Goal: Transaction & Acquisition: Download file/media

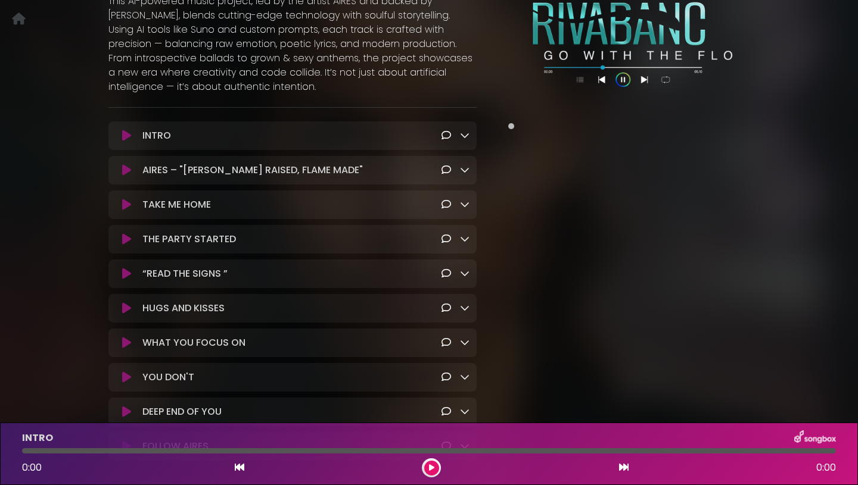
scroll to position [215, 0]
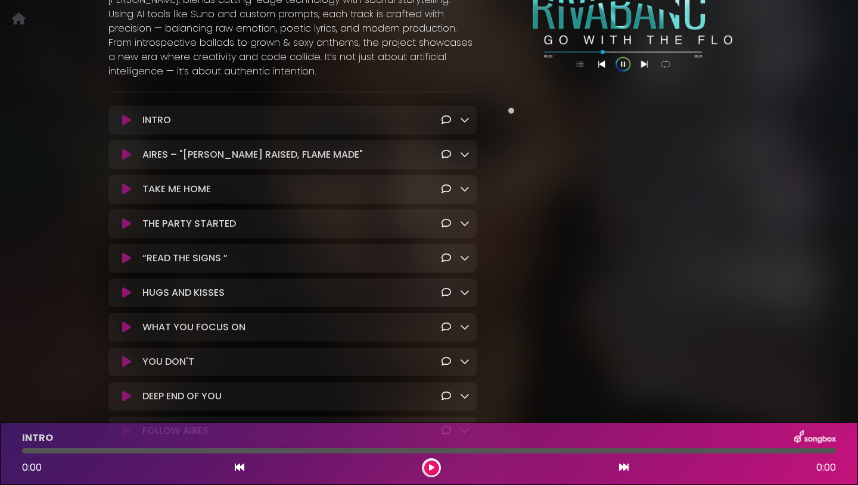
click at [463, 159] on icon at bounding box center [465, 155] width 10 height 10
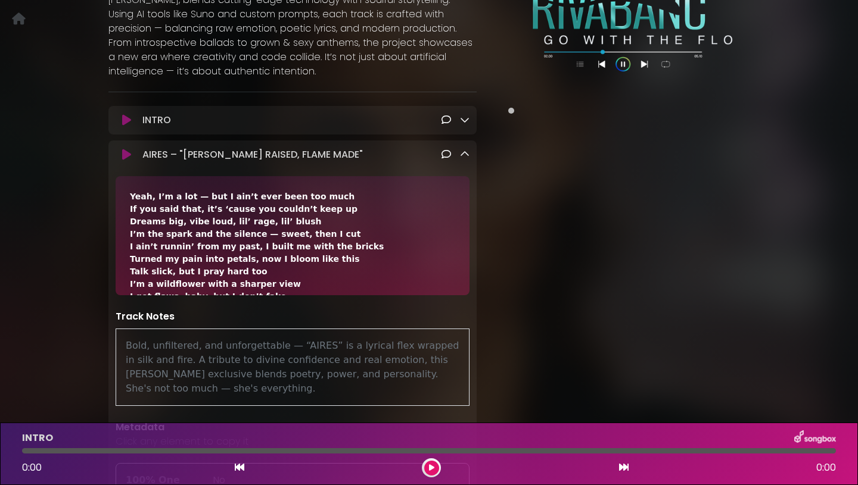
click at [463, 159] on icon at bounding box center [465, 155] width 10 height 10
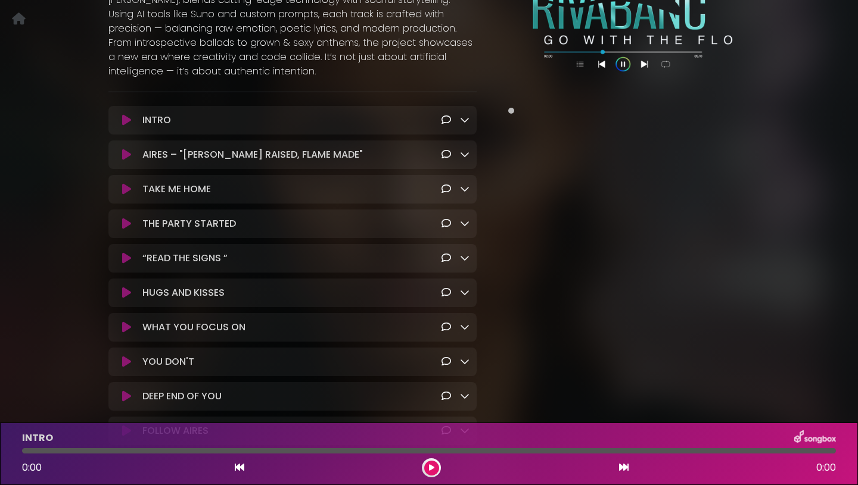
click at [465, 159] on icon at bounding box center [465, 155] width 10 height 10
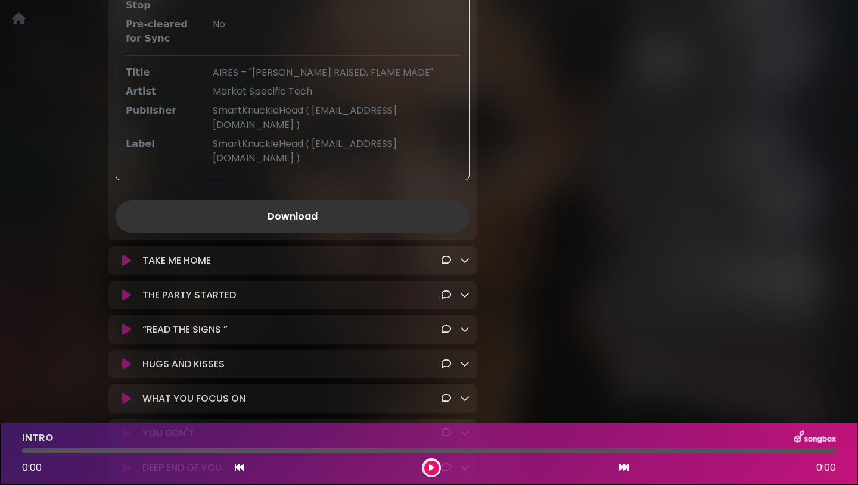
scroll to position [701, 0]
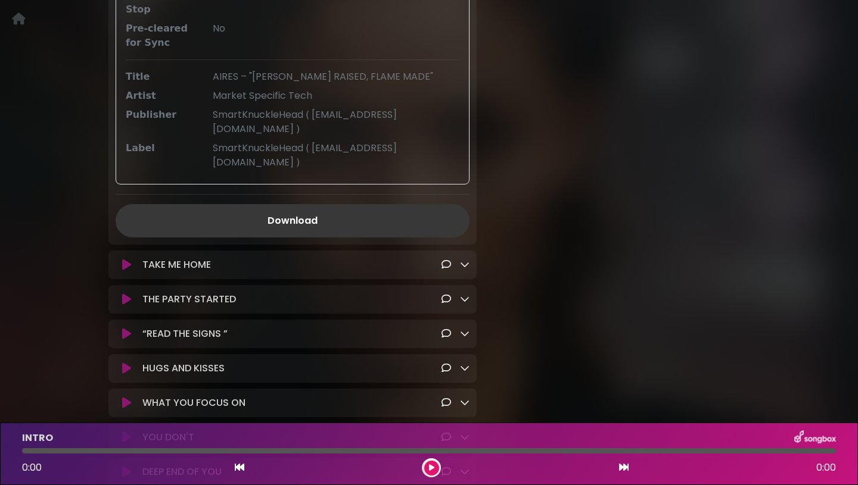
click at [414, 211] on link "Download" at bounding box center [293, 220] width 354 height 33
click at [369, 214] on link "Download" at bounding box center [293, 220] width 354 height 33
click at [466, 260] on icon at bounding box center [465, 265] width 10 height 10
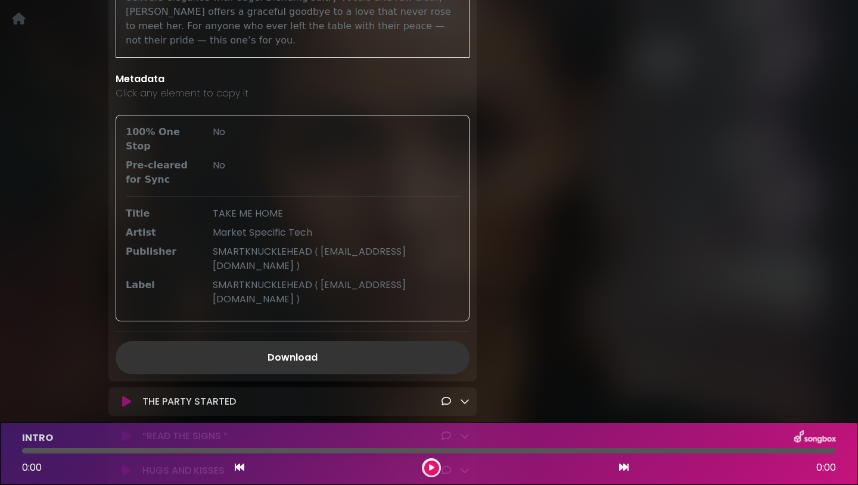
scroll to position [1207, 0]
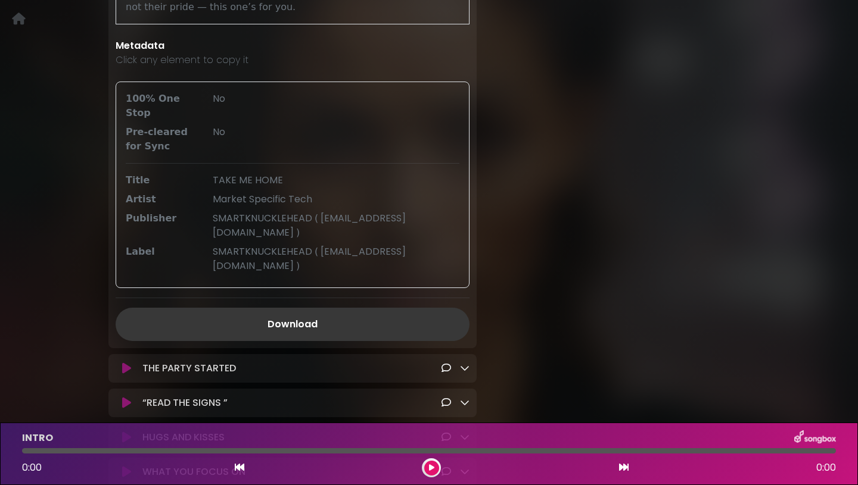
click at [370, 308] on link "Download" at bounding box center [293, 324] width 354 height 33
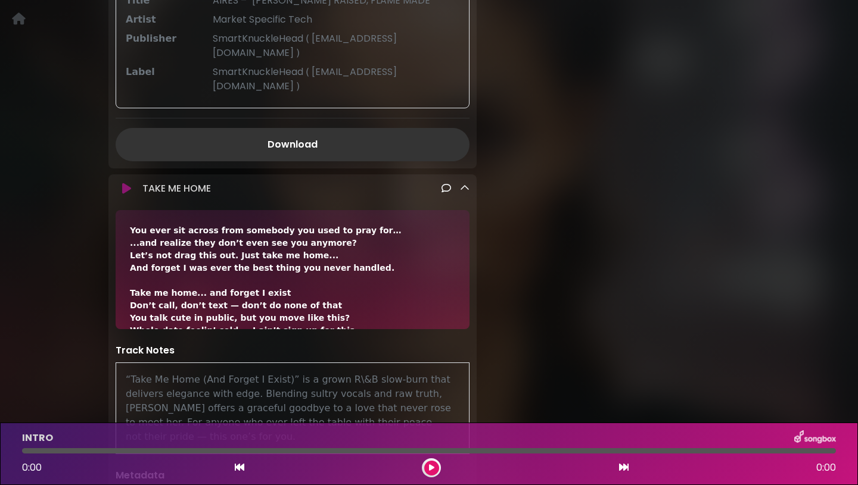
scroll to position [776, 0]
click at [463, 185] on icon at bounding box center [465, 190] width 10 height 10
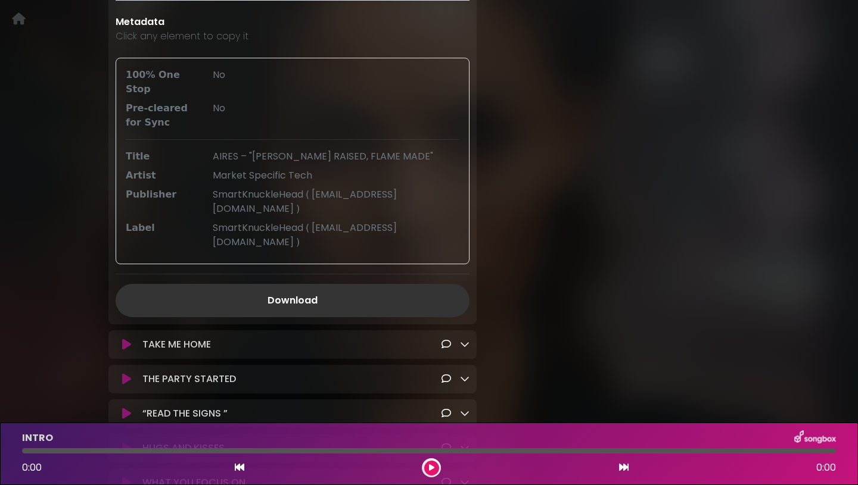
scroll to position [622, 0]
click at [360, 291] on link "Download" at bounding box center [293, 299] width 354 height 33
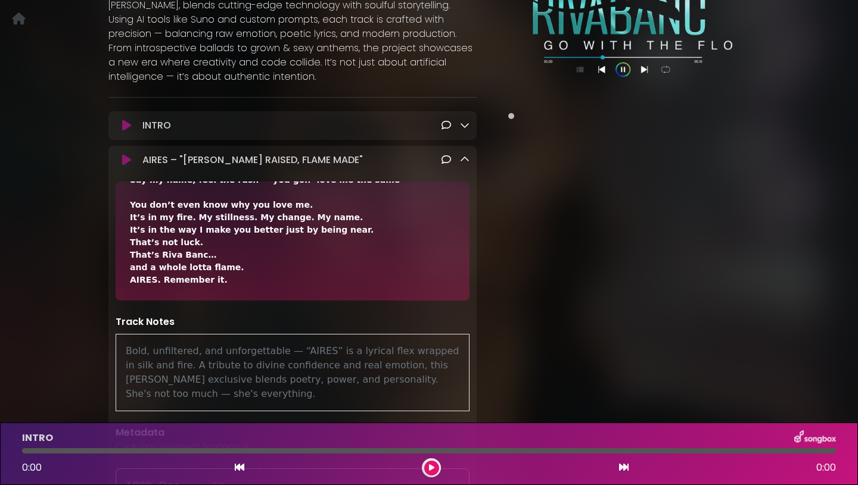
scroll to position [258, 0]
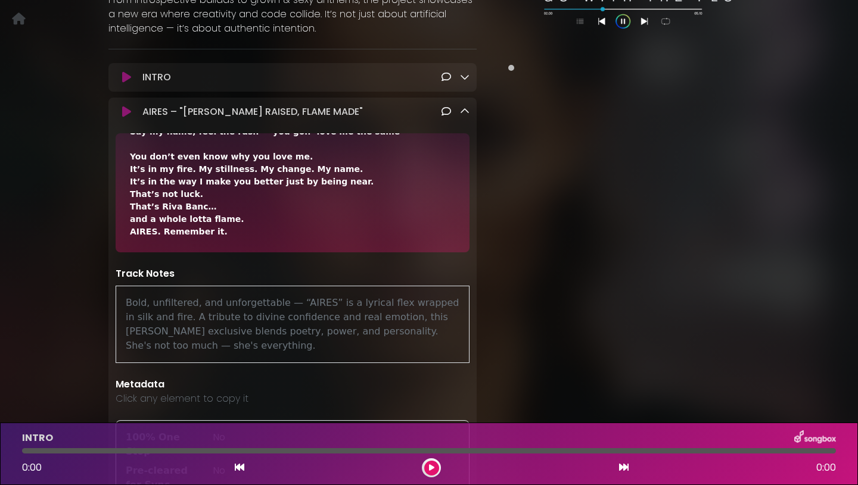
click at [463, 116] on icon at bounding box center [465, 112] width 10 height 10
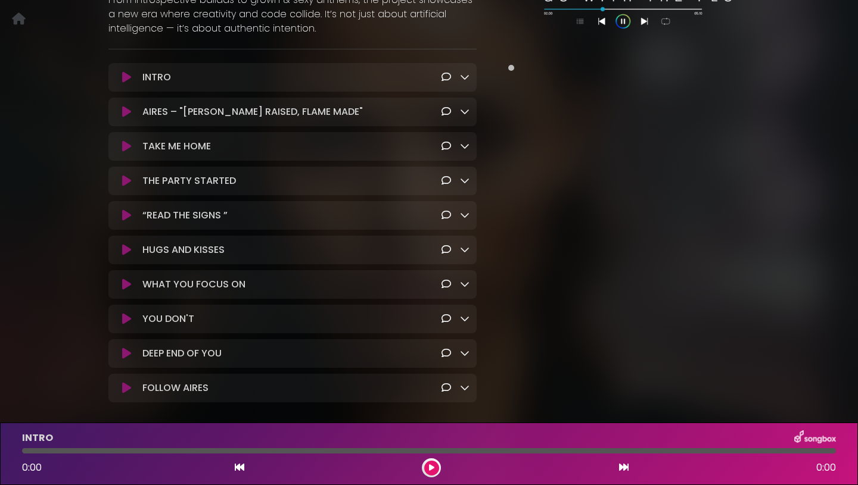
click at [465, 195] on div "THE PARTY STARTED Loading Track..." at bounding box center [292, 181] width 368 height 29
click at [465, 185] on icon at bounding box center [465, 181] width 10 height 10
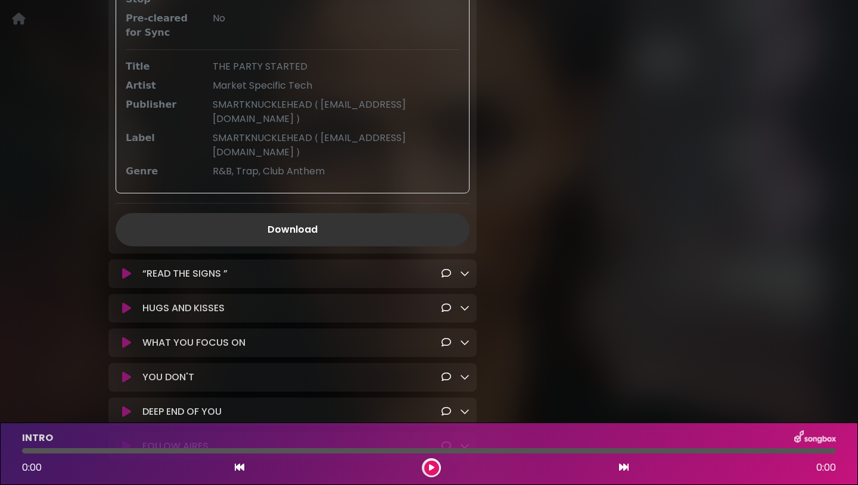
scroll to position [797, 0]
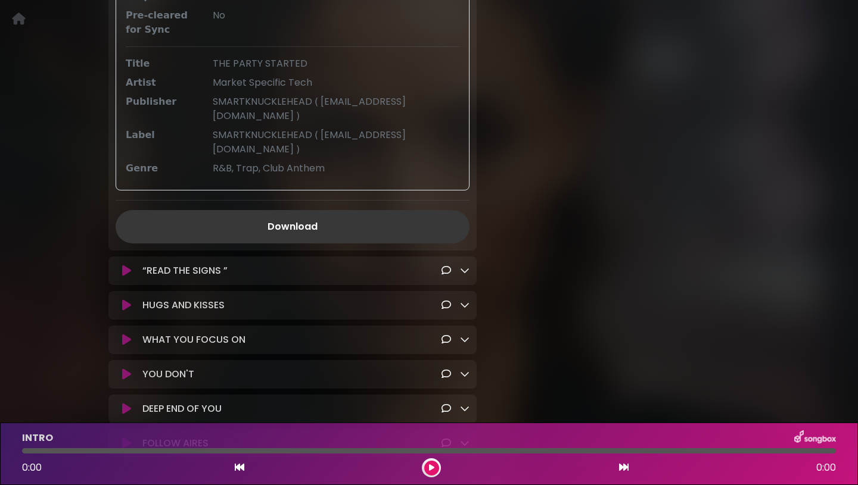
click at [299, 238] on link "Download" at bounding box center [293, 226] width 354 height 33
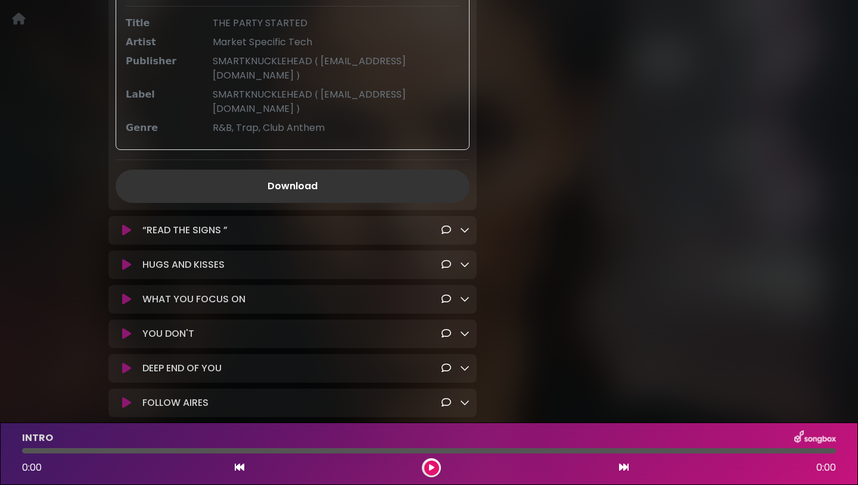
scroll to position [845, 0]
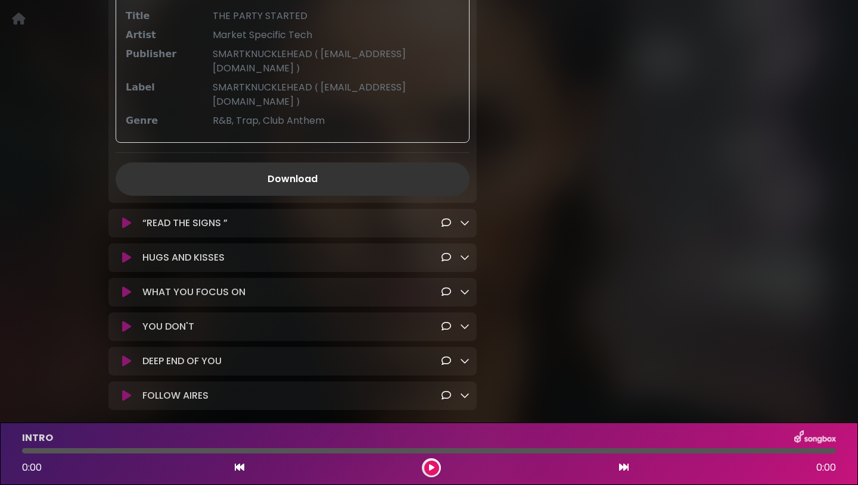
click at [463, 228] on icon at bounding box center [465, 223] width 10 height 10
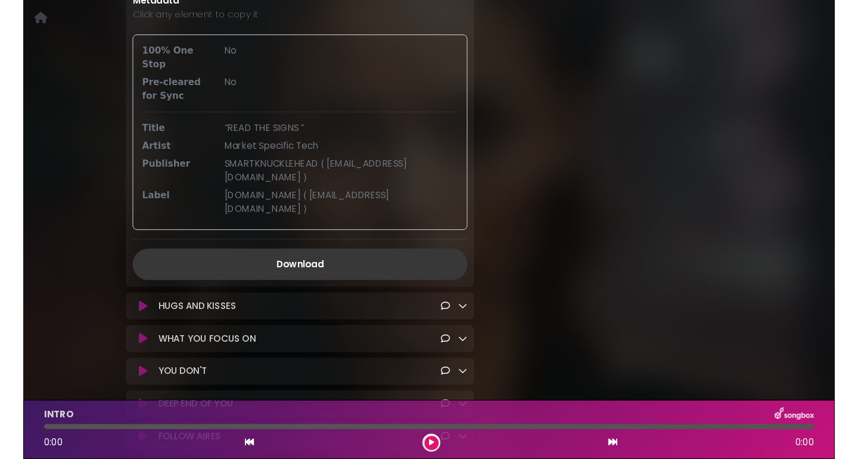
scroll to position [1357, 0]
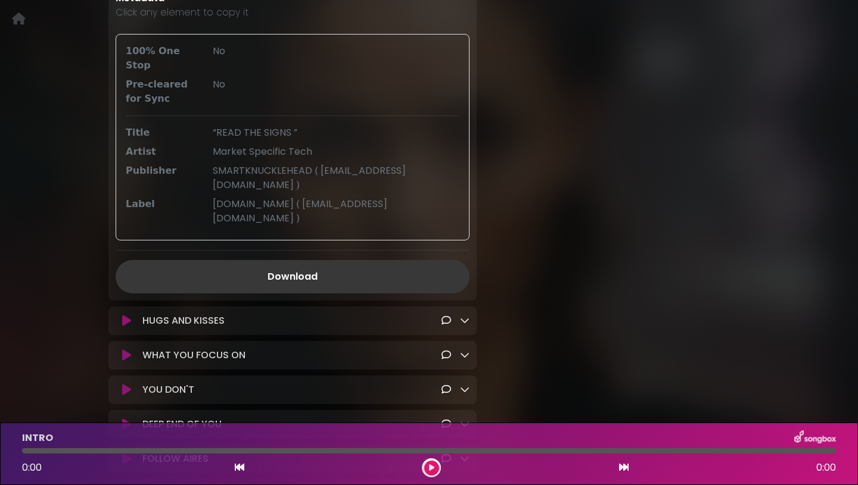
click at [354, 261] on link "Download" at bounding box center [293, 276] width 354 height 33
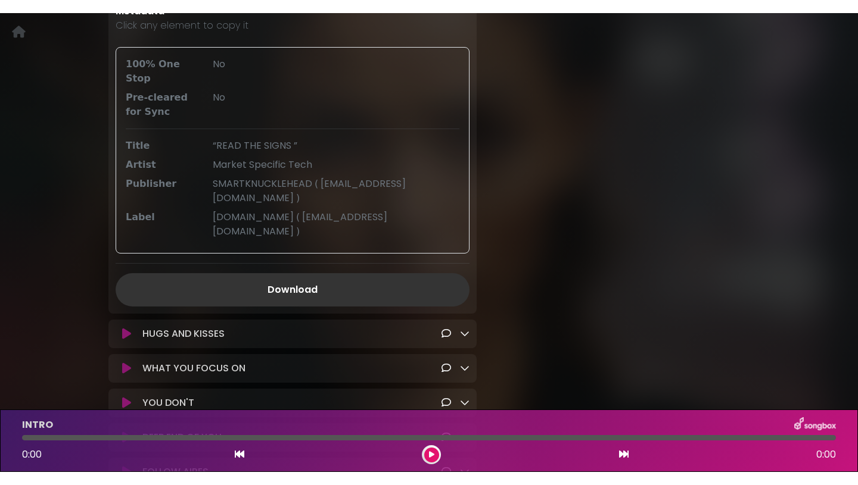
scroll to position [1361, 0]
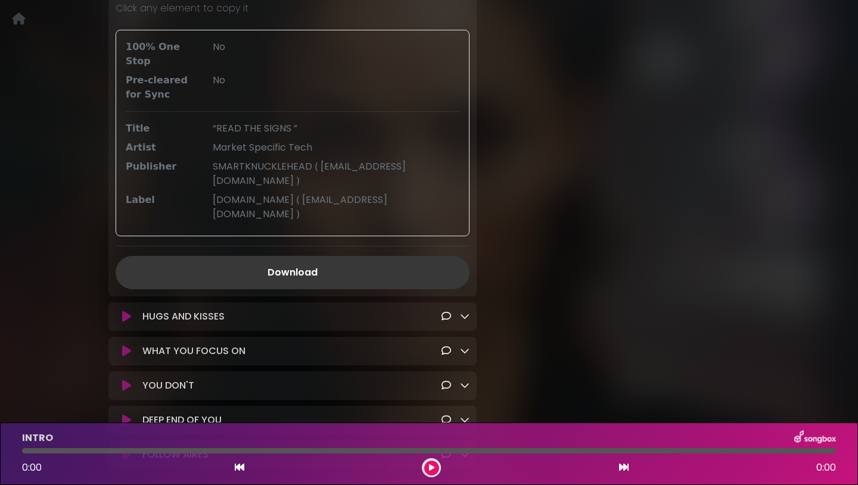
click at [409, 256] on link "Download" at bounding box center [293, 272] width 354 height 33
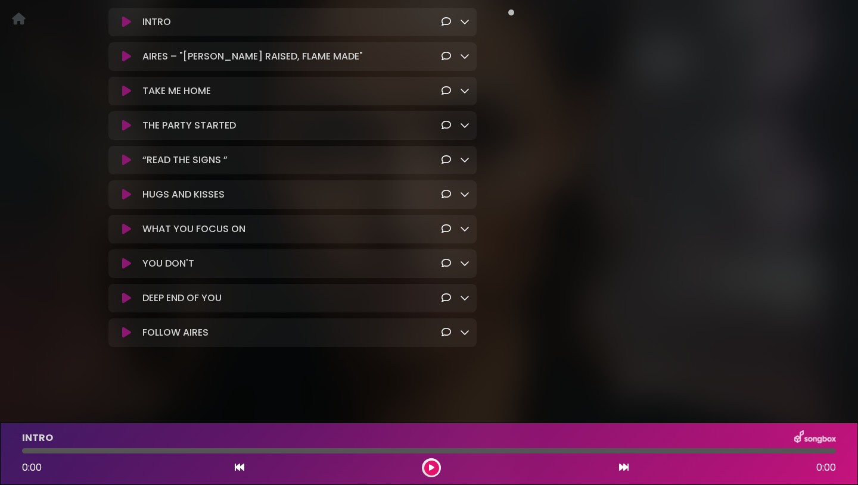
scroll to position [348, 0]
click at [465, 336] on icon at bounding box center [465, 333] width 10 height 10
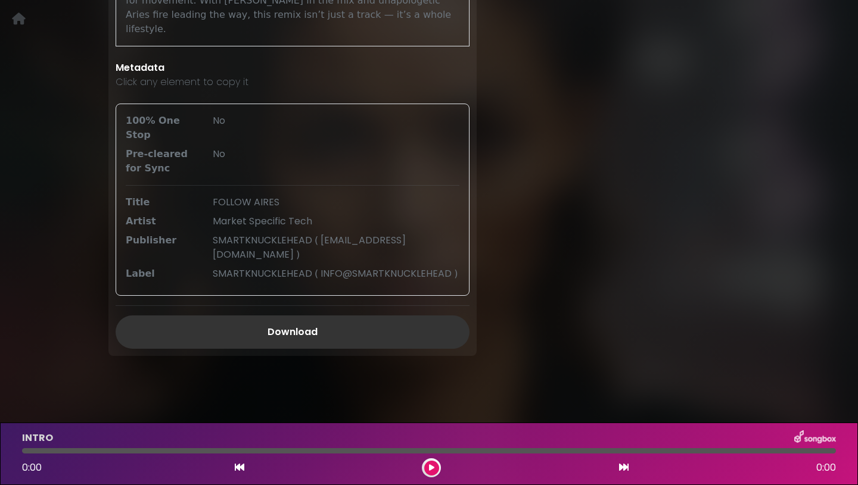
scroll to position [941, 0]
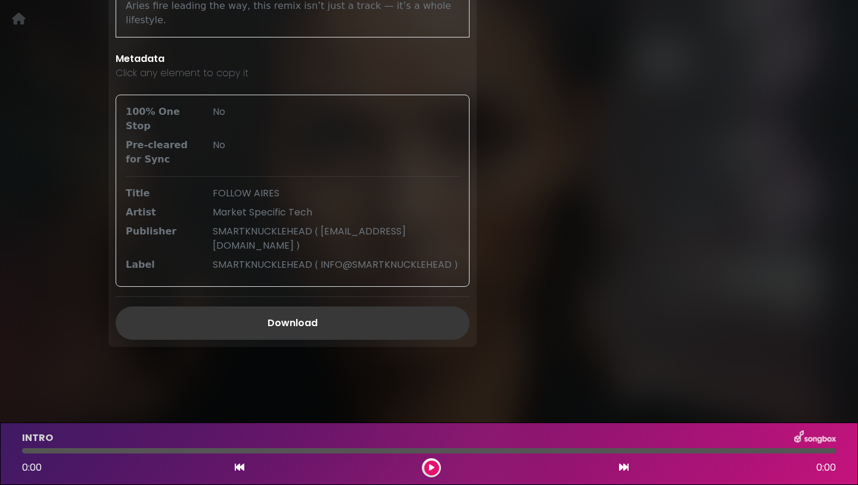
click at [344, 325] on link "Download" at bounding box center [293, 323] width 354 height 33
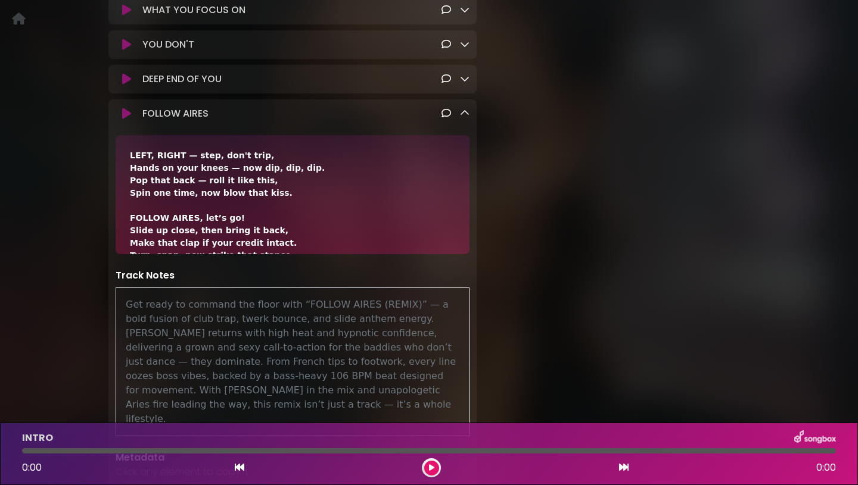
scroll to position [499, 0]
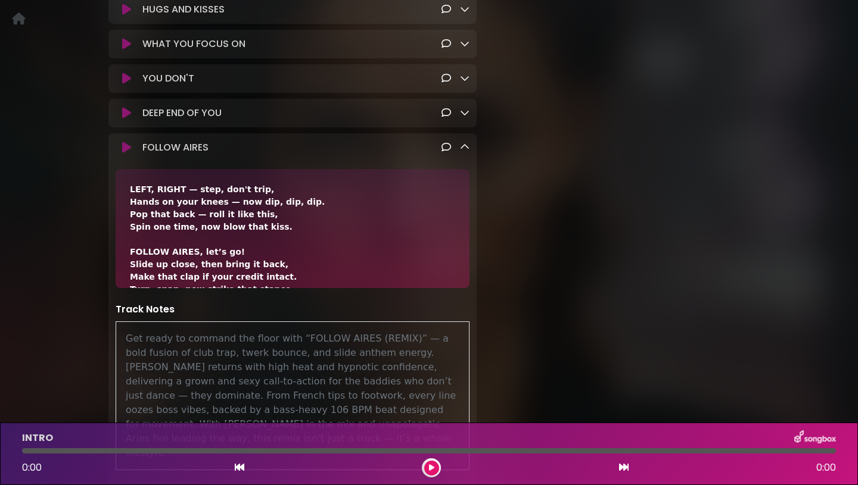
click at [463, 117] on icon at bounding box center [465, 113] width 10 height 10
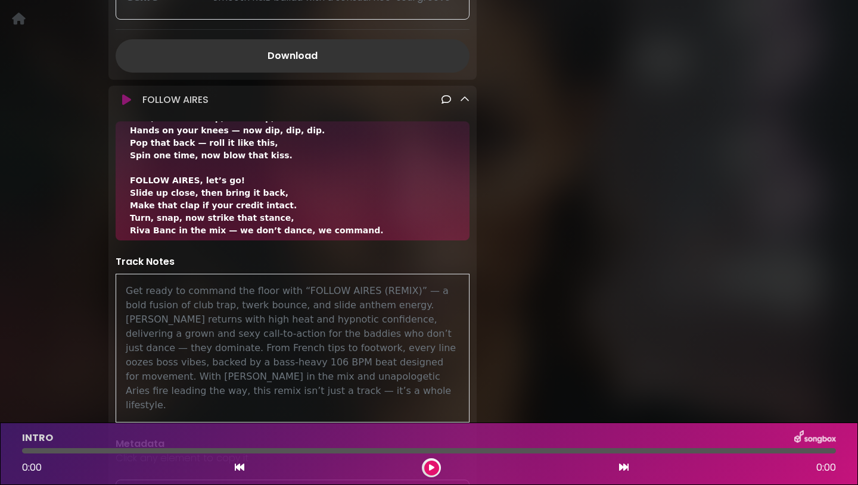
scroll to position [23, 0]
click at [335, 70] on link "Download" at bounding box center [293, 55] width 354 height 33
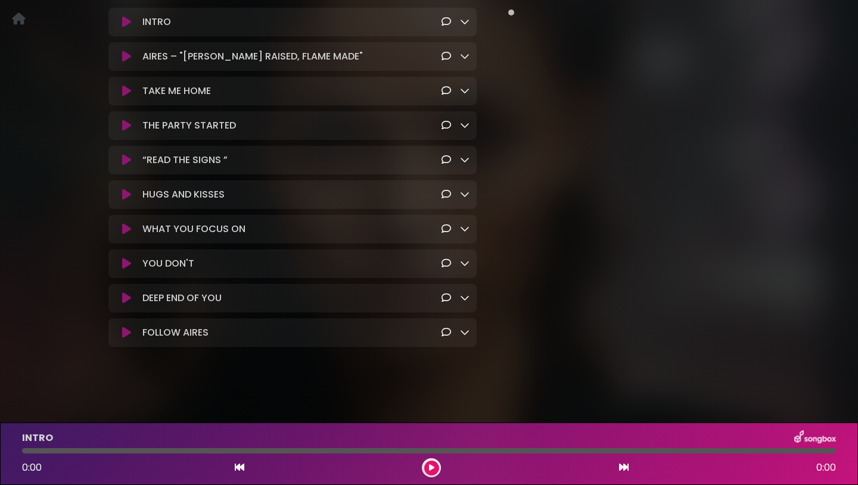
scroll to position [348, 0]
click at [462, 192] on icon at bounding box center [465, 194] width 10 height 10
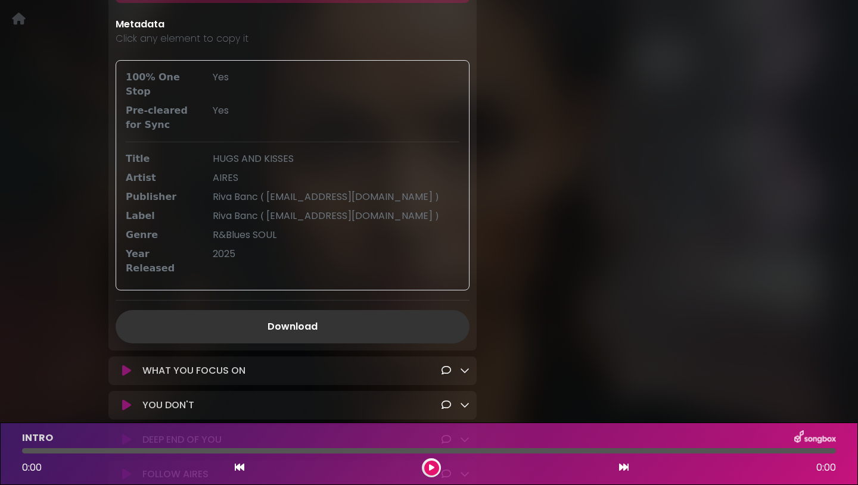
scroll to position [652, 0]
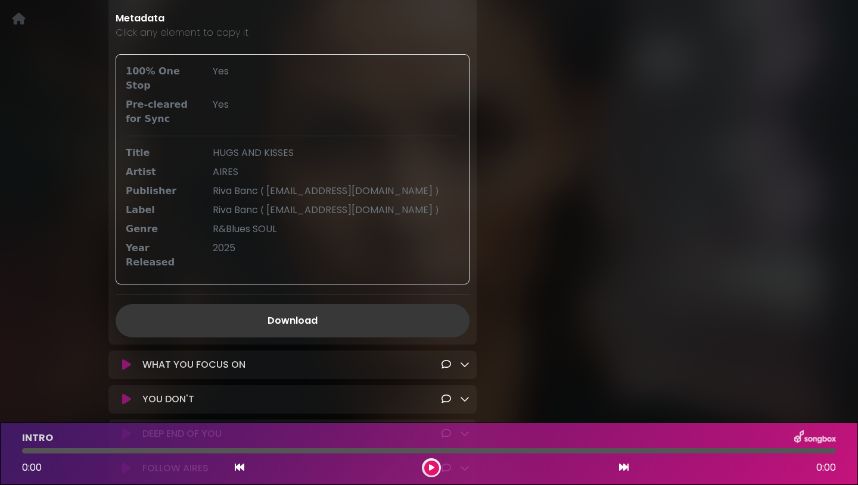
click at [338, 326] on link "Download" at bounding box center [293, 320] width 354 height 33
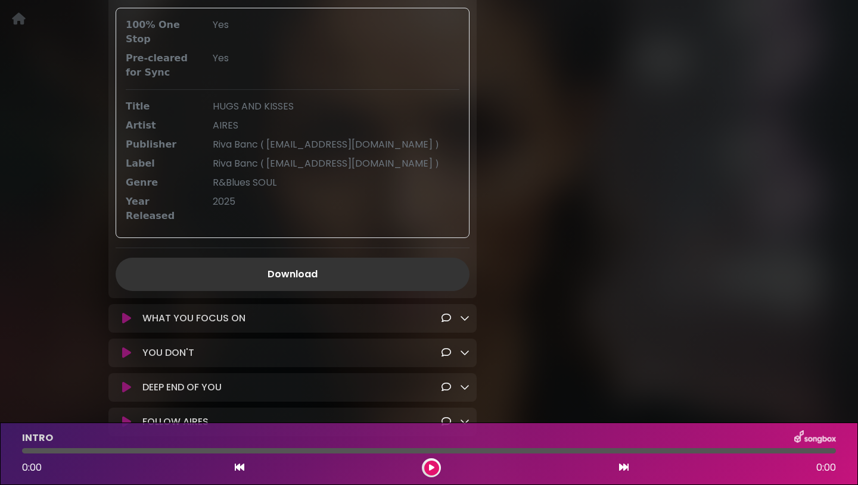
scroll to position [733, 0]
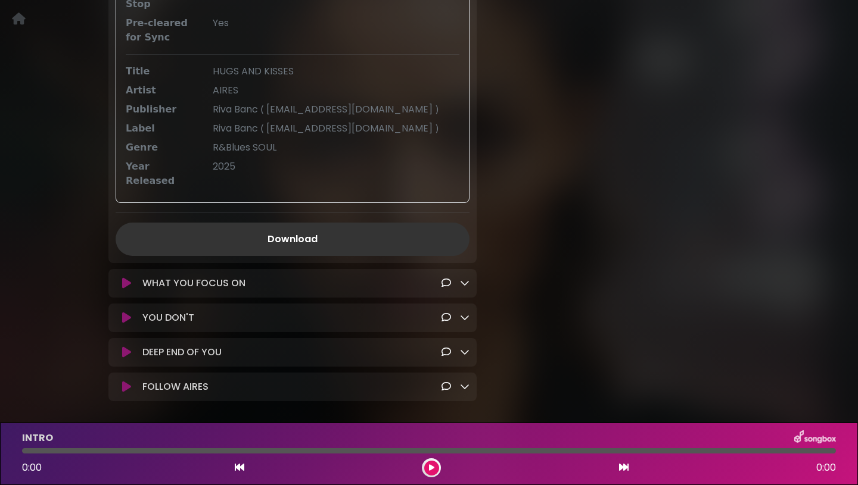
click at [465, 288] on icon at bounding box center [465, 283] width 10 height 10
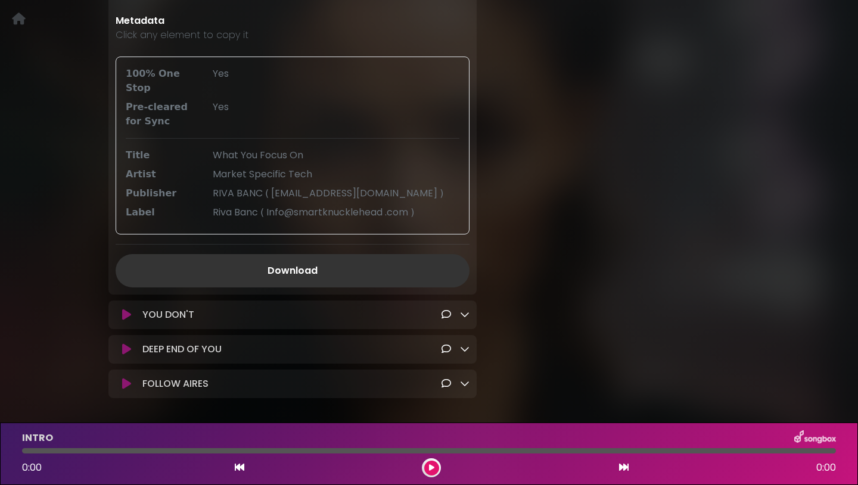
scroll to position [1174, 0]
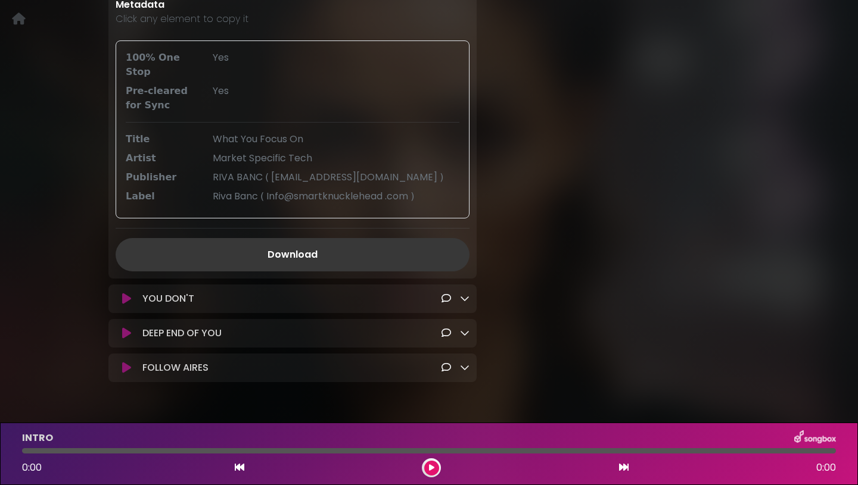
click at [313, 253] on link "Download" at bounding box center [293, 254] width 354 height 33
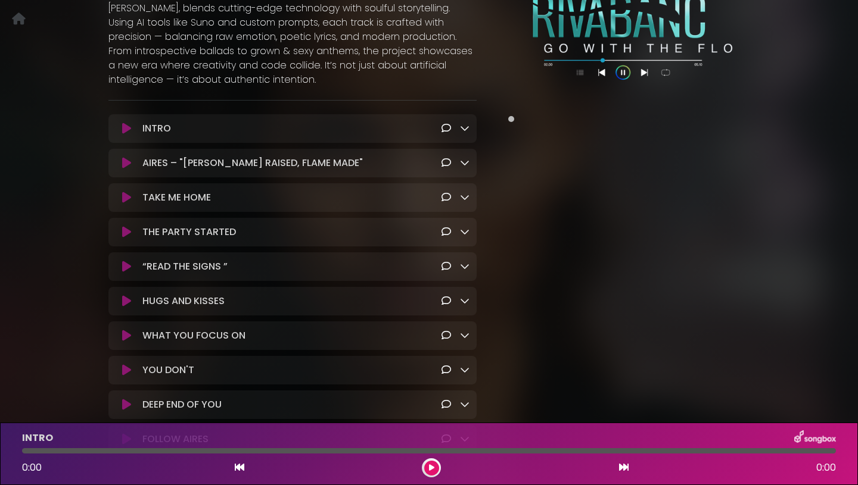
scroll to position [226, 0]
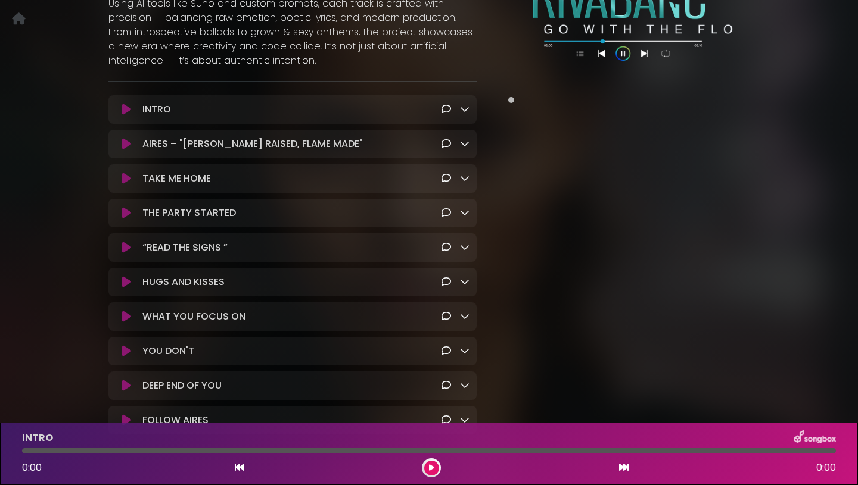
click at [463, 116] on link at bounding box center [465, 109] width 10 height 14
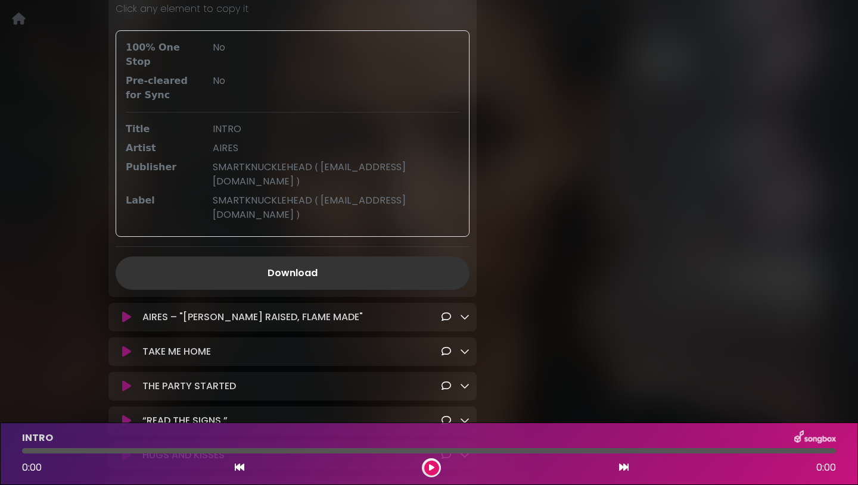
scroll to position [632, 0]
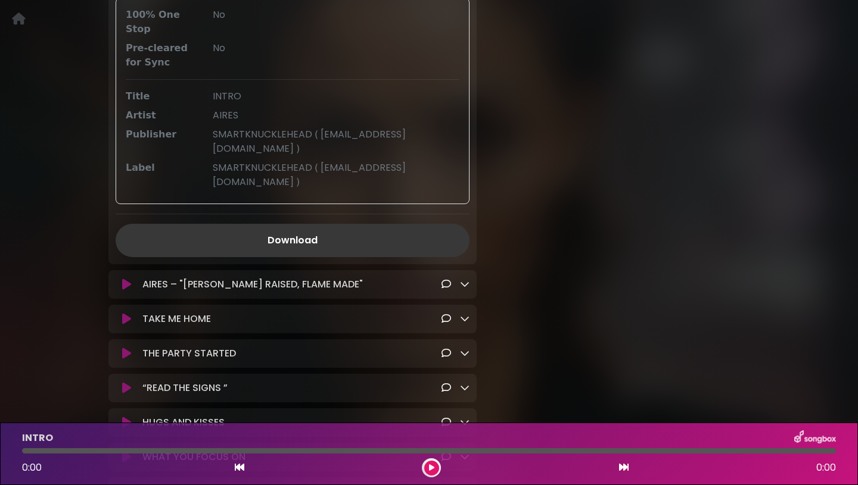
click at [307, 257] on link "Download" at bounding box center [293, 240] width 354 height 33
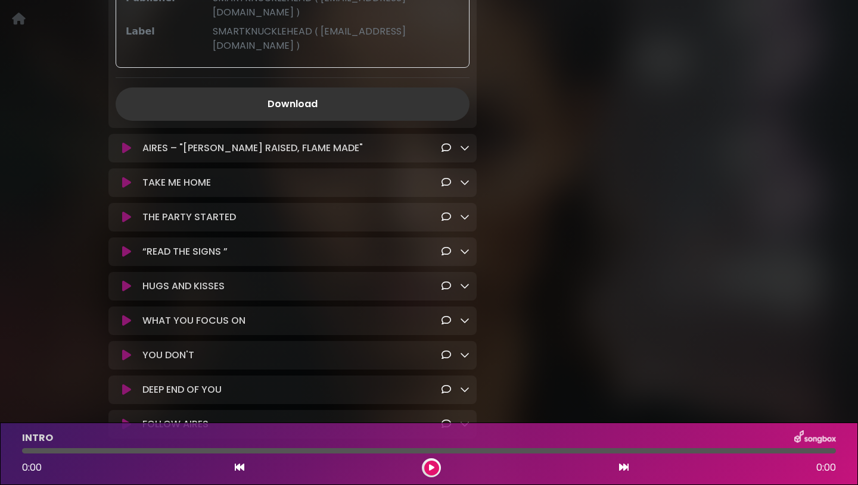
scroll to position [777, 0]
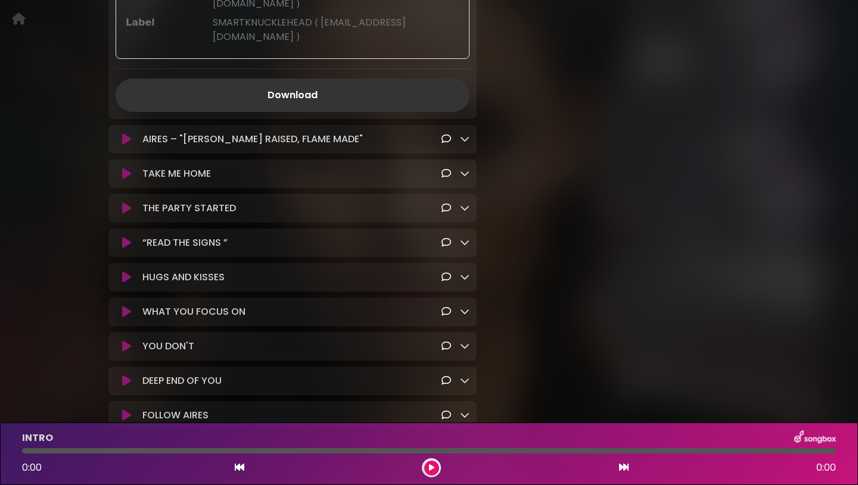
click at [464, 144] on icon at bounding box center [465, 139] width 10 height 10
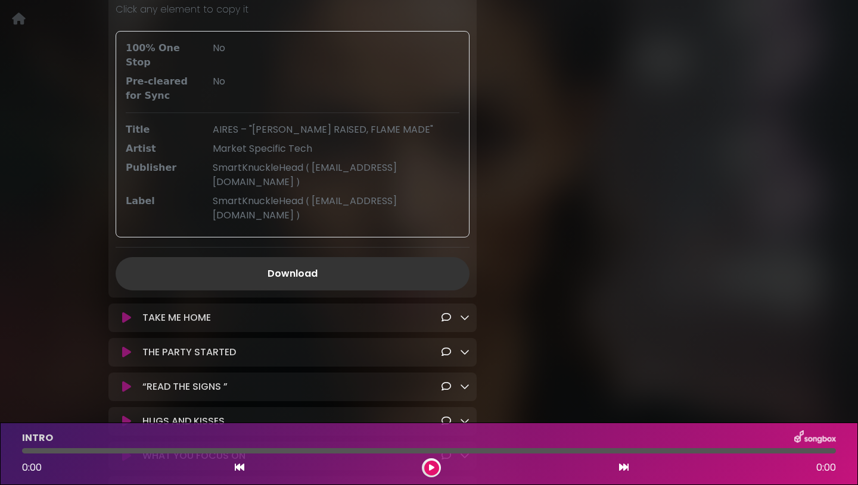
scroll to position [1206, 0]
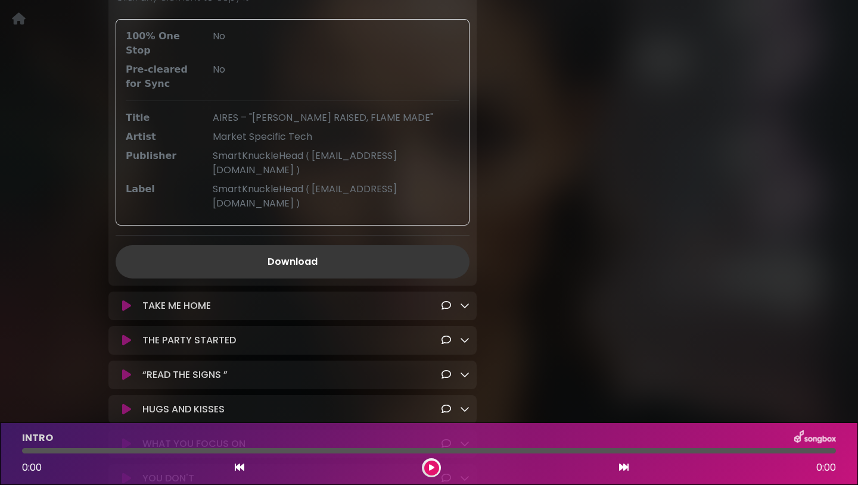
click at [320, 246] on link "Download" at bounding box center [293, 261] width 354 height 33
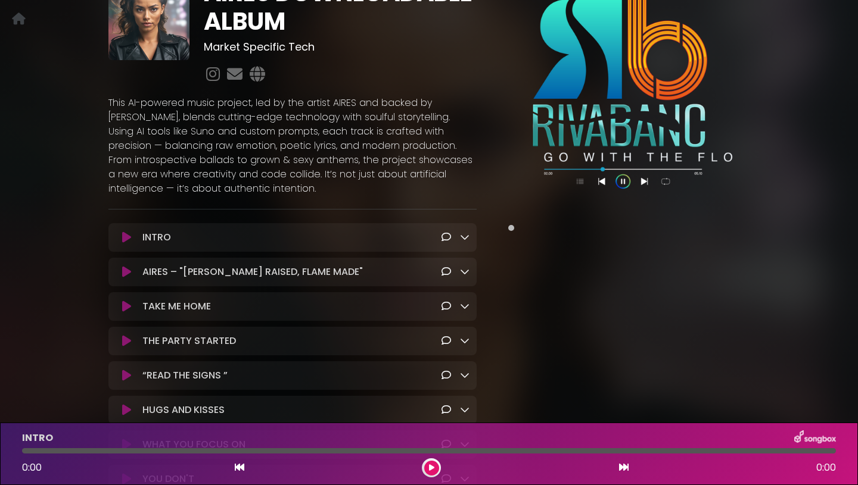
scroll to position [106, 0]
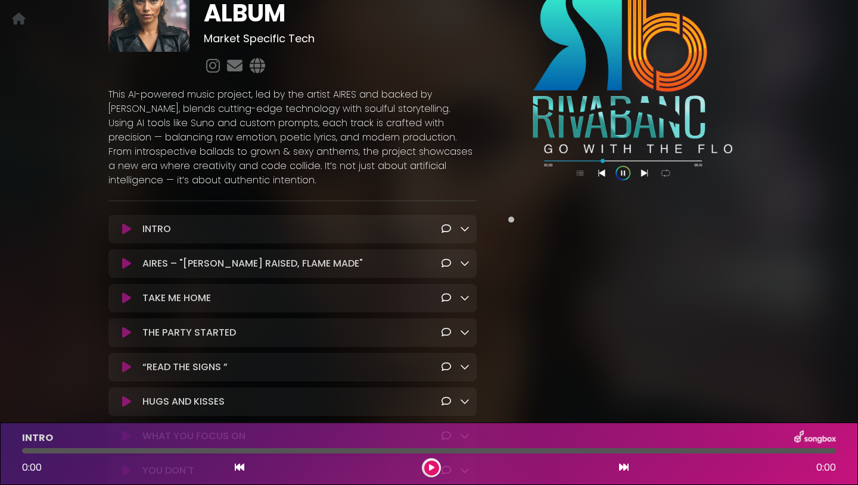
click at [465, 268] on icon at bounding box center [465, 264] width 10 height 10
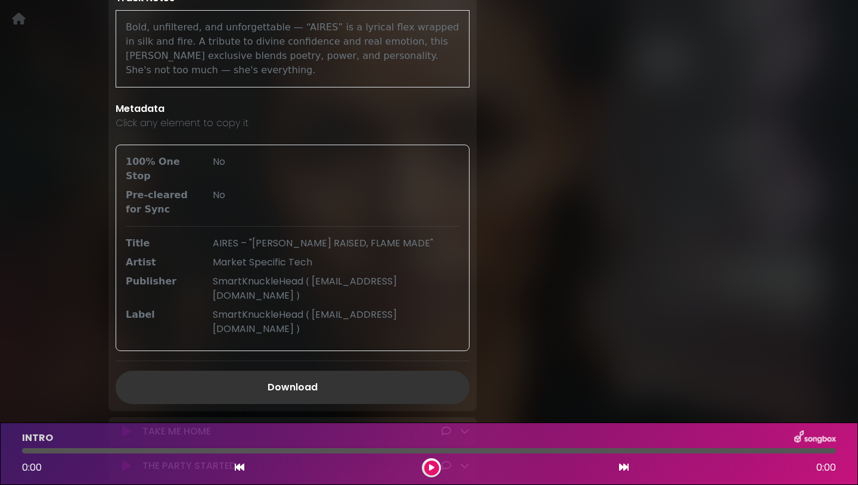
scroll to position [556, 0]
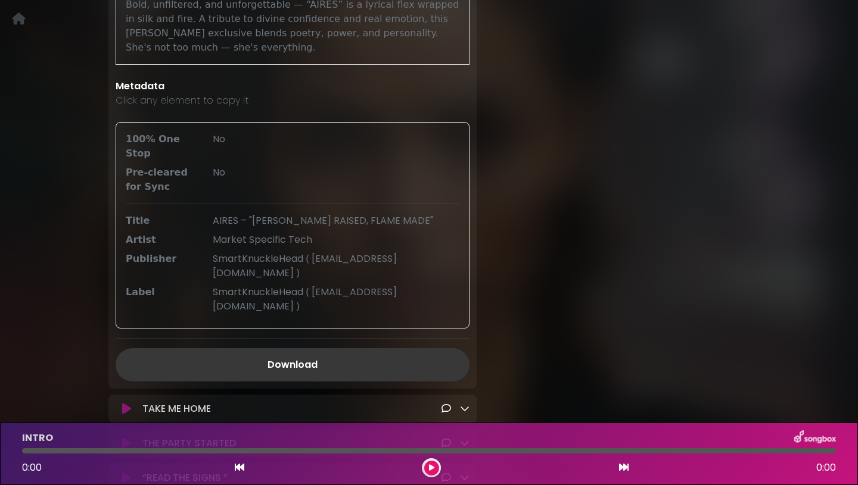
click at [320, 358] on link "Download" at bounding box center [293, 364] width 354 height 33
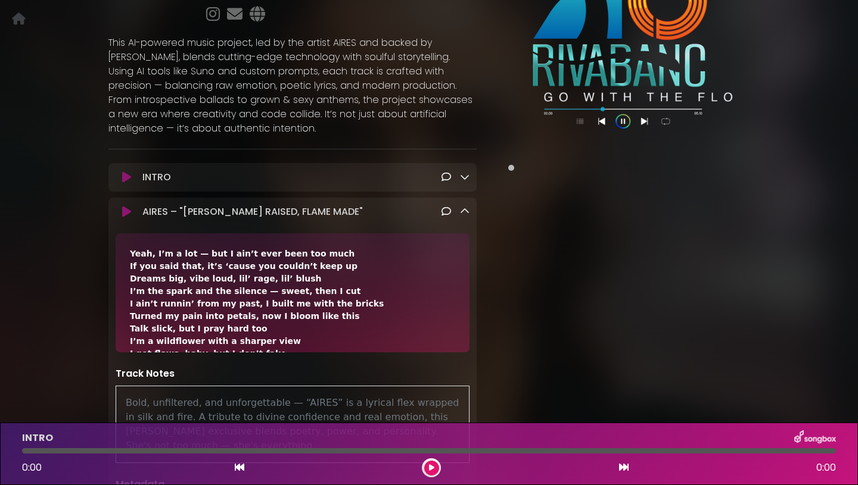
scroll to position [192, 0]
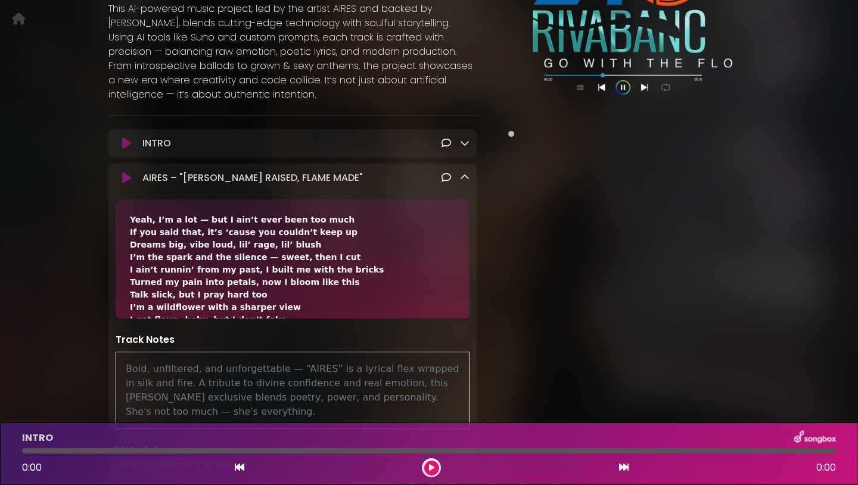
click at [464, 182] on icon at bounding box center [465, 178] width 10 height 10
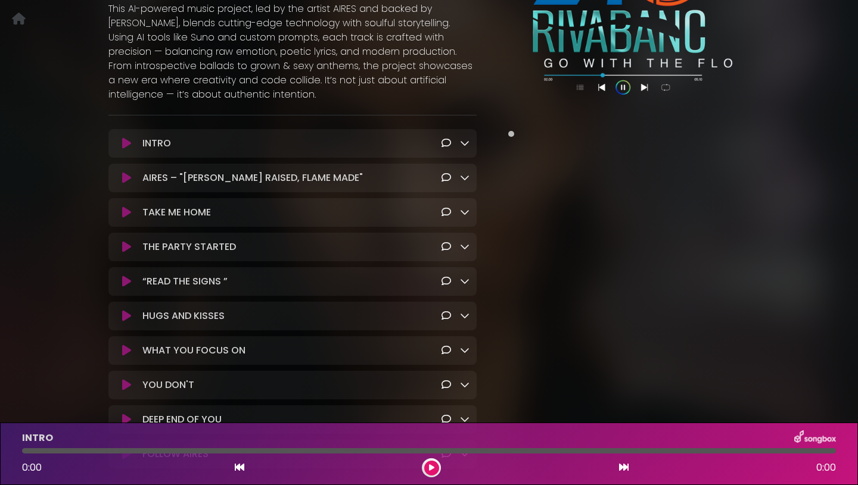
click at [132, 184] on button at bounding box center [127, 178] width 22 height 12
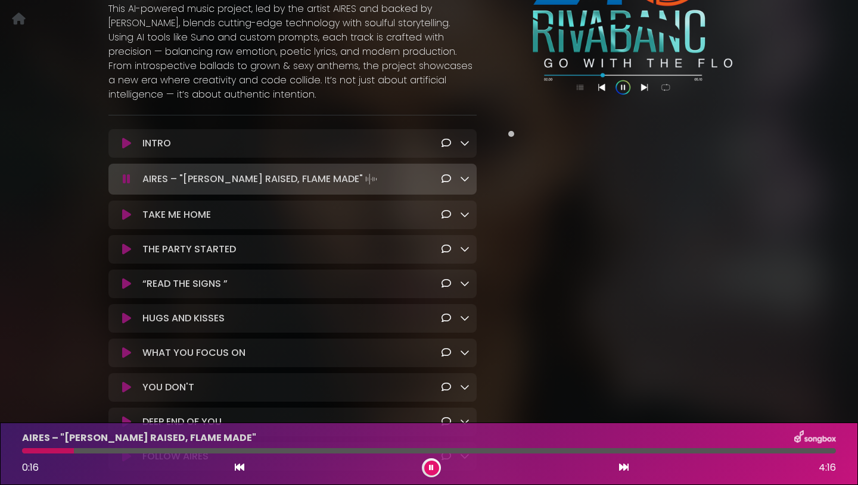
click at [81, 198] on div "AIRES DOWNLOADABLE ALBUM Market Specific Tech" at bounding box center [429, 173] width 786 height 635
click at [124, 185] on icon at bounding box center [127, 179] width 8 height 12
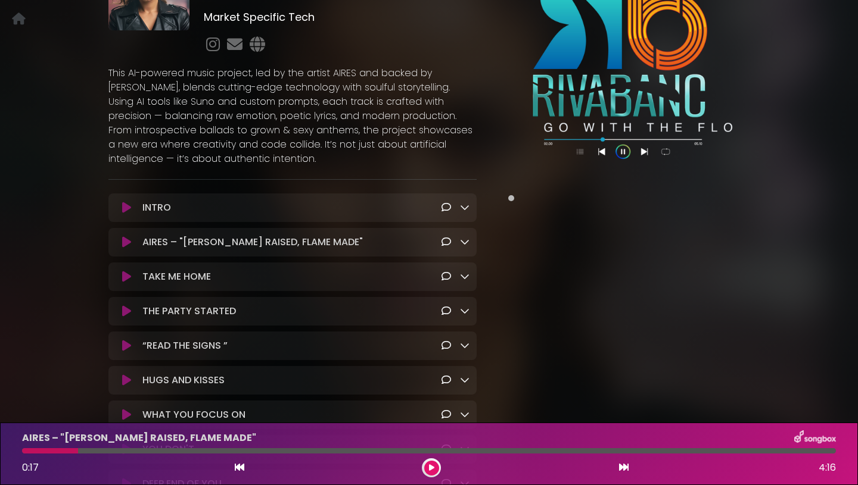
scroll to position [147, 0]
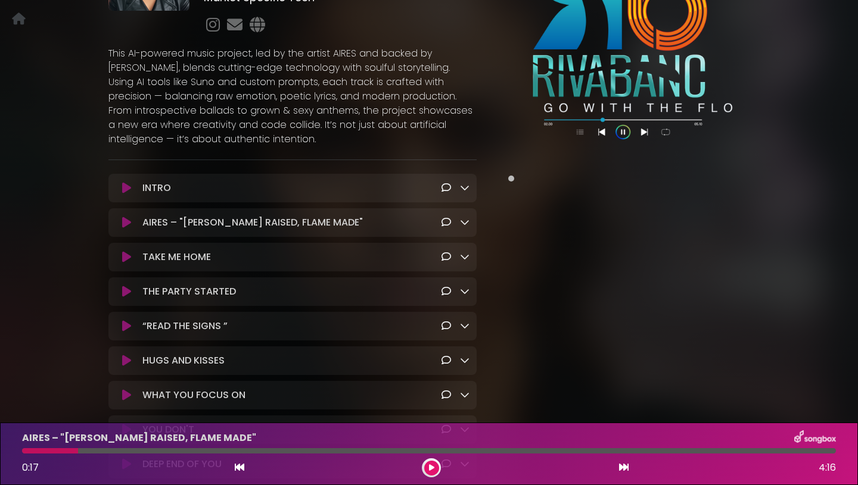
click at [464, 227] on icon at bounding box center [465, 222] width 10 height 10
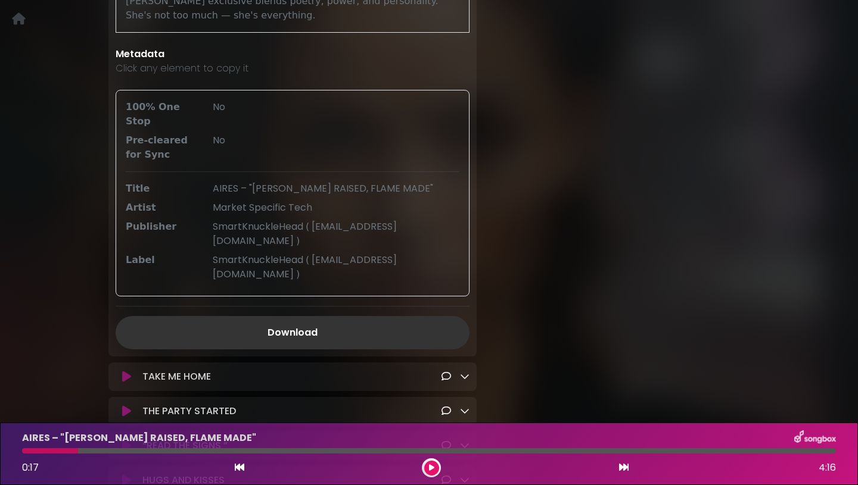
scroll to position [587, 0]
click at [309, 324] on link "Download" at bounding box center [293, 333] width 354 height 33
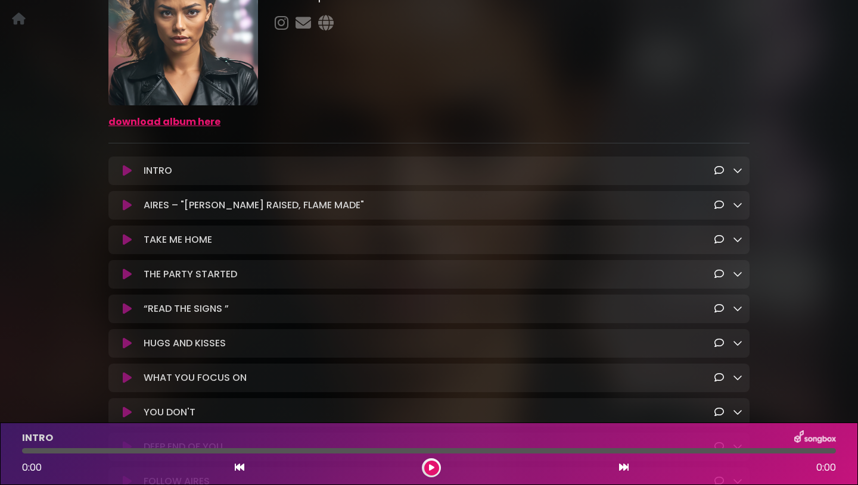
scroll to position [107, 0]
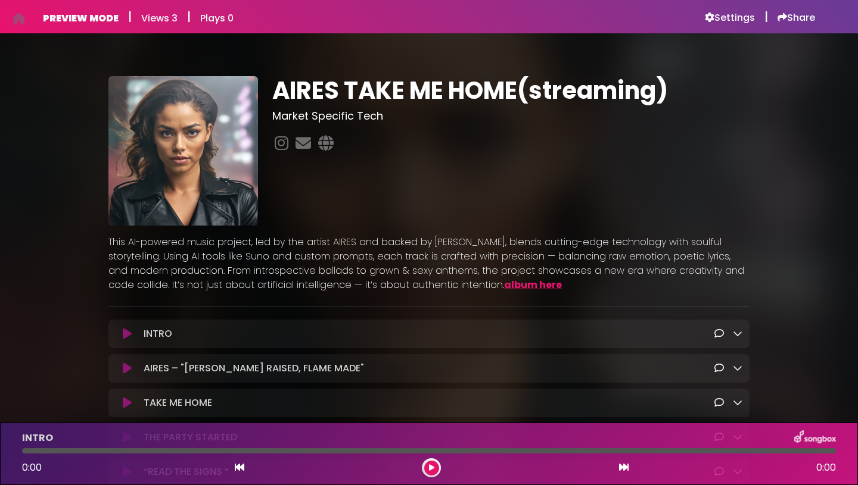
click at [504, 286] on link "album here" at bounding box center [533, 285] width 58 height 14
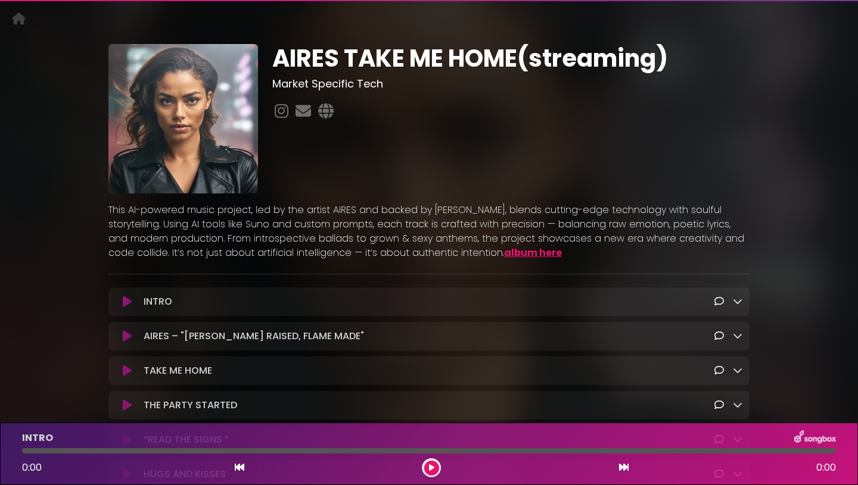
scroll to position [58, 0]
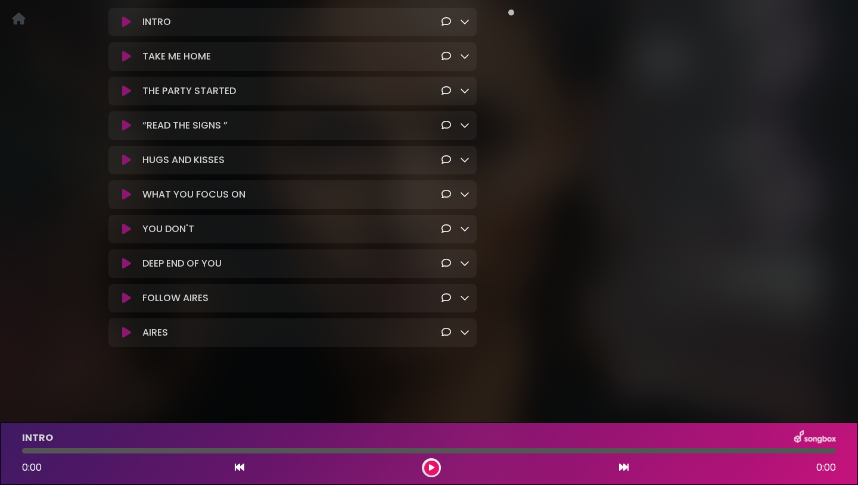
scroll to position [348, 0]
click at [127, 331] on icon at bounding box center [126, 333] width 9 height 12
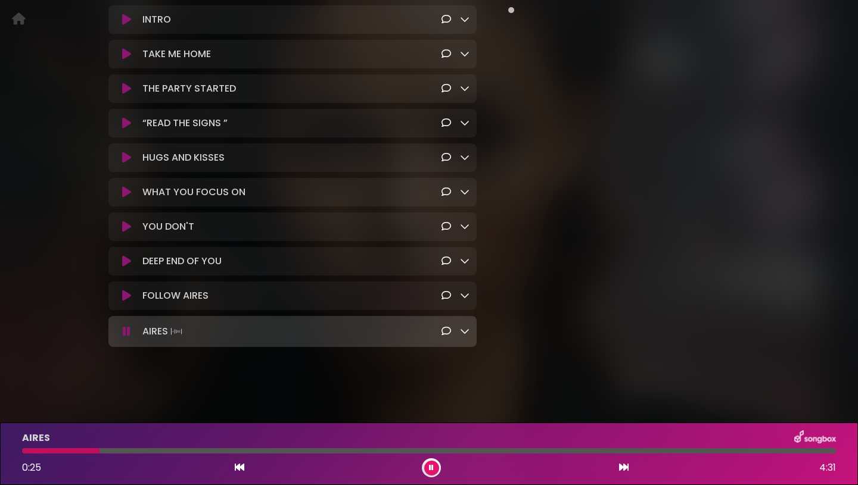
click at [466, 335] on icon at bounding box center [465, 331] width 10 height 10
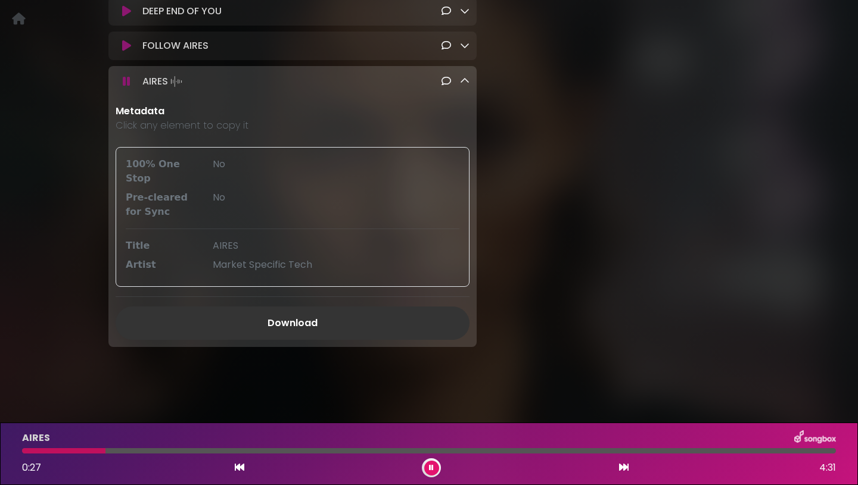
scroll to position [587, 0]
click at [419, 331] on link "Download" at bounding box center [293, 323] width 354 height 33
click at [468, 86] on icon at bounding box center [465, 81] width 10 height 10
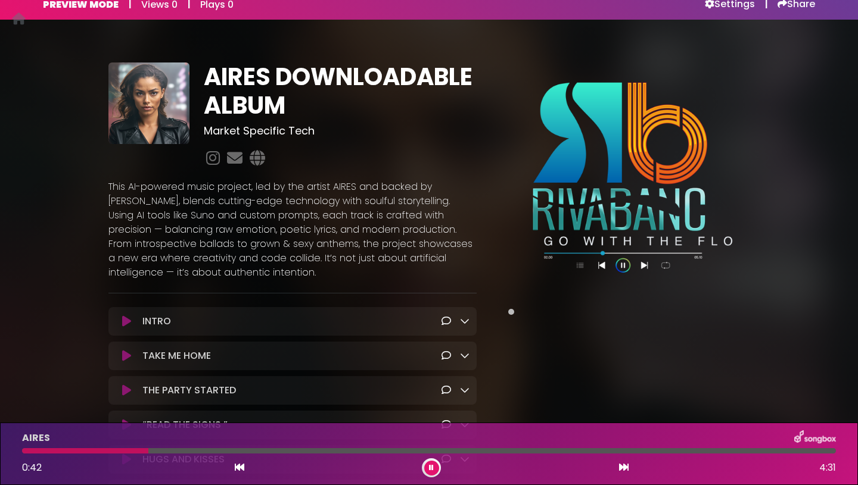
scroll to position [6, 0]
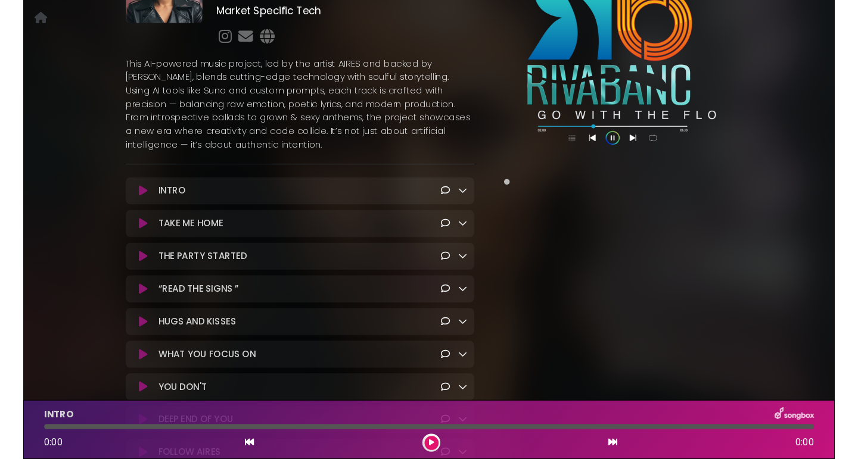
scroll to position [17, 0]
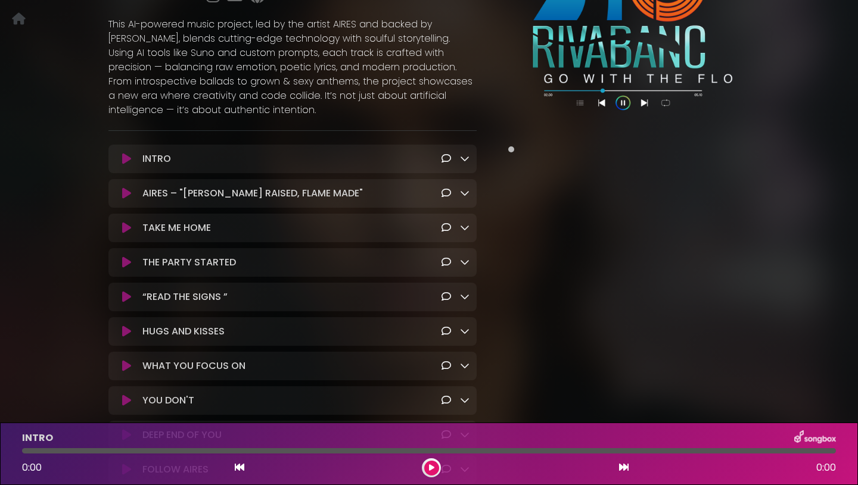
scroll to position [201, 0]
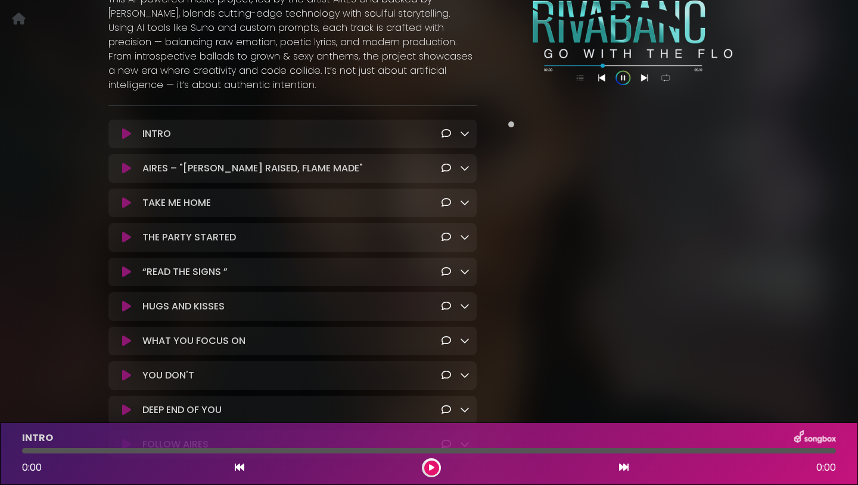
click at [464, 173] on icon at bounding box center [465, 168] width 10 height 10
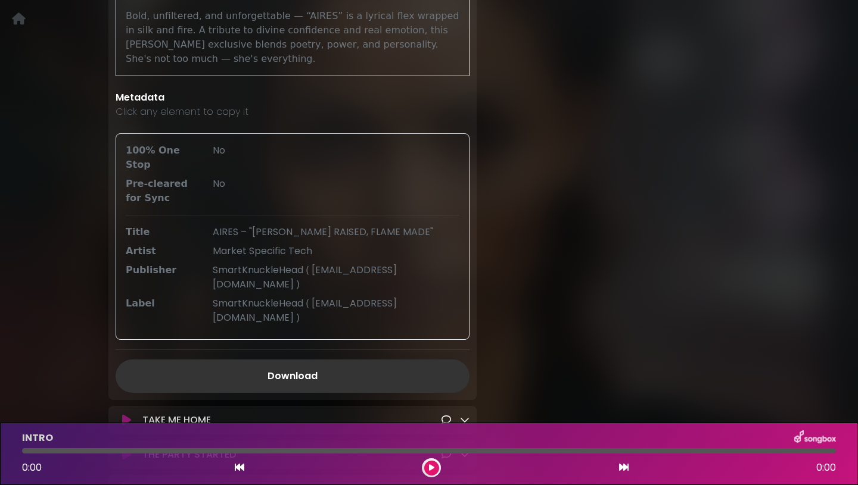
scroll to position [550, 0]
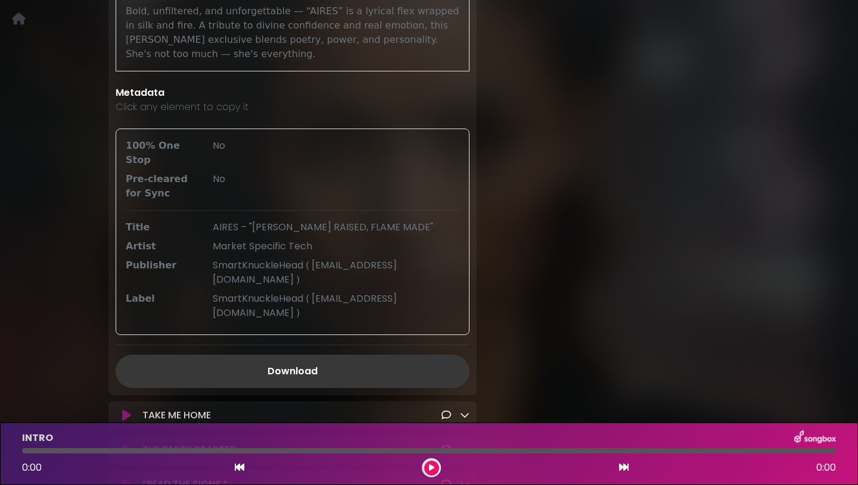
click at [327, 355] on link "Download" at bounding box center [293, 371] width 354 height 33
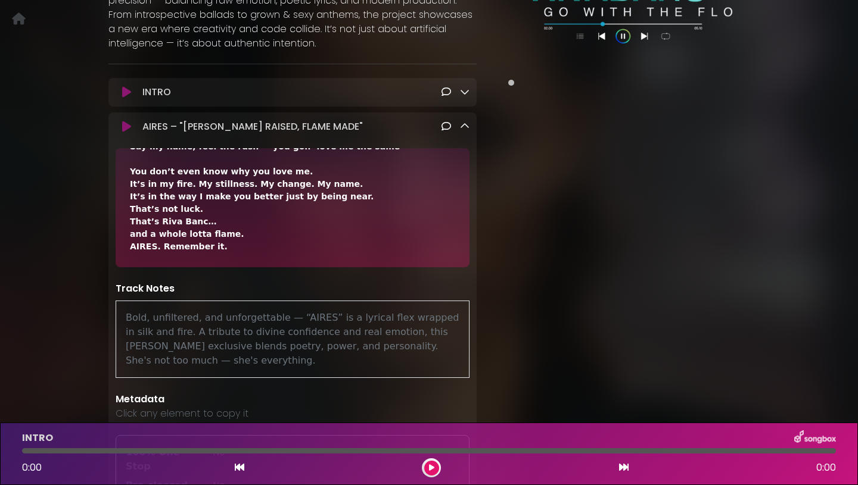
scroll to position [244, 0]
click at [465, 130] on icon at bounding box center [465, 126] width 10 height 10
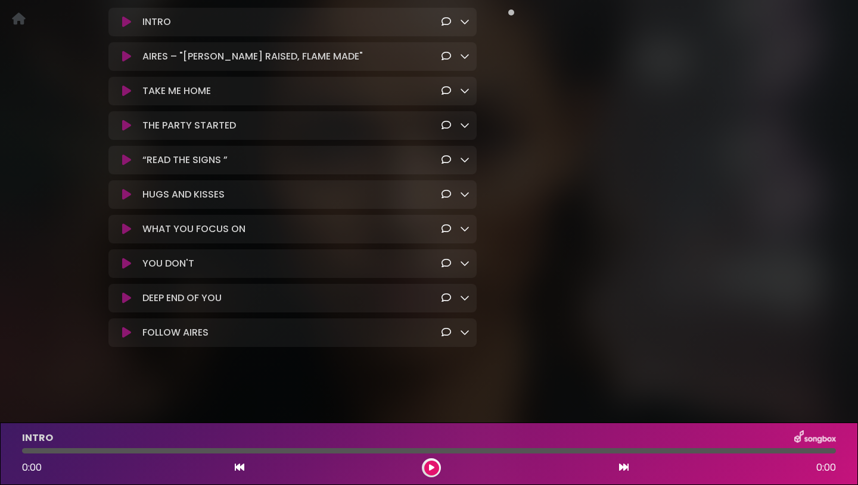
scroll to position [348, 0]
click at [435, 466] on button at bounding box center [431, 468] width 15 height 15
click at [430, 465] on icon at bounding box center [431, 468] width 5 height 7
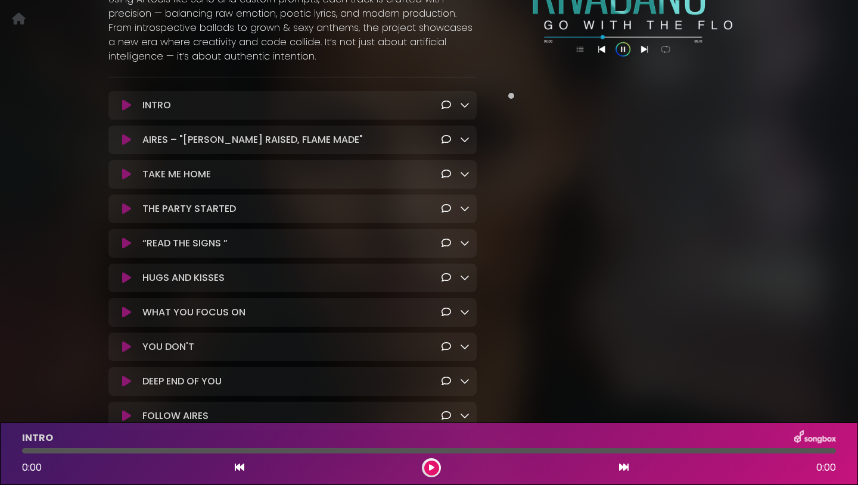
scroll to position [254, 0]
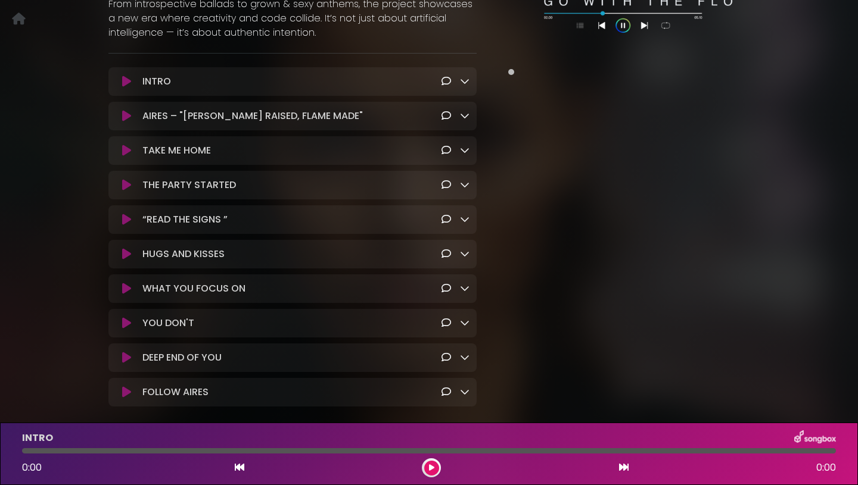
click at [465, 120] on icon at bounding box center [465, 116] width 10 height 10
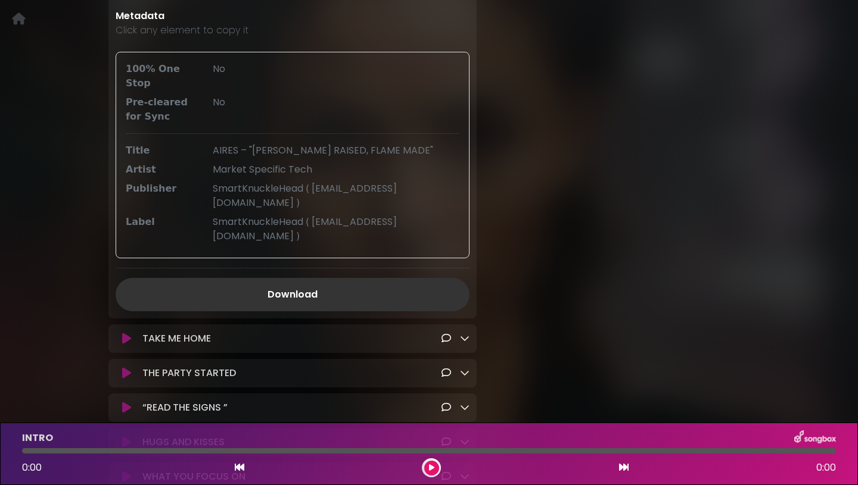
scroll to position [628, 0]
click at [325, 292] on link "Download" at bounding box center [293, 292] width 354 height 33
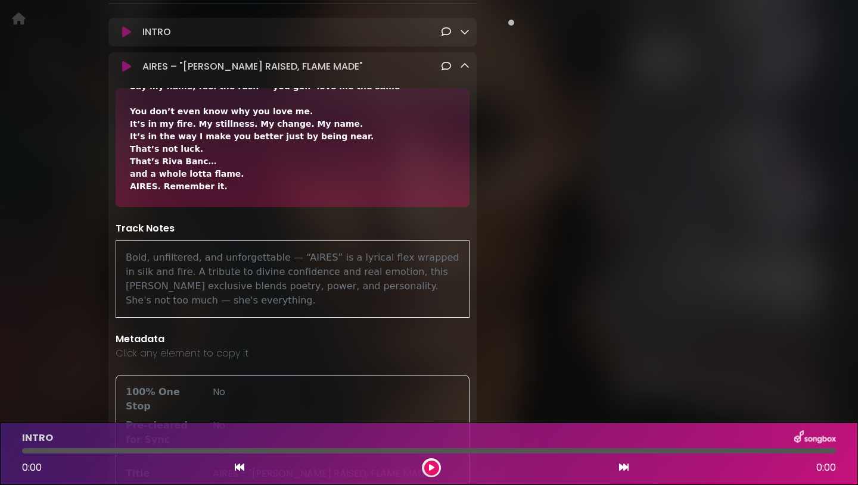
scroll to position [290, 0]
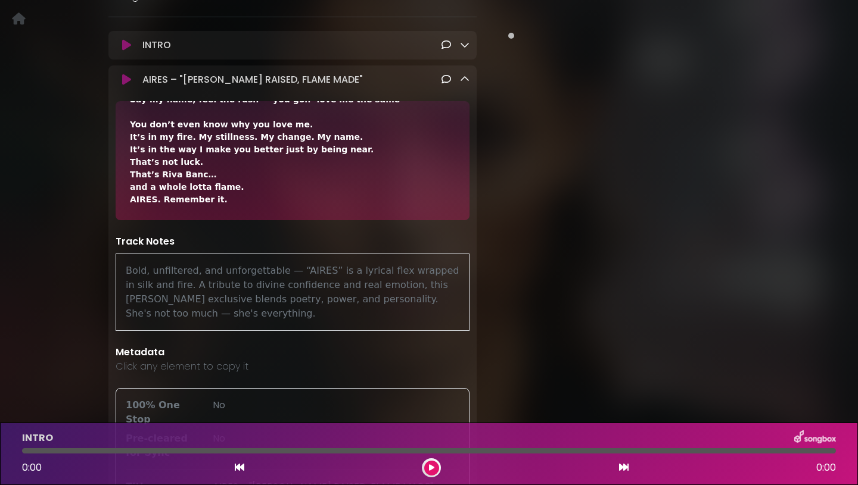
click at [466, 84] on icon at bounding box center [465, 79] width 10 height 10
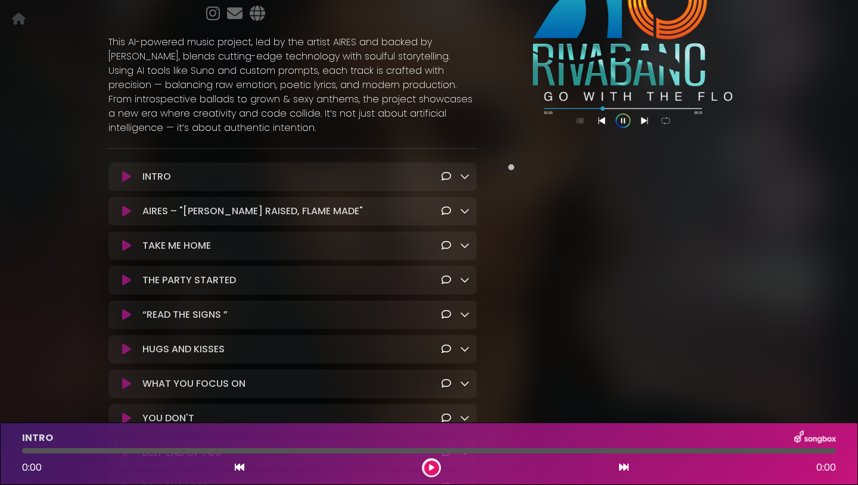
scroll to position [0, 0]
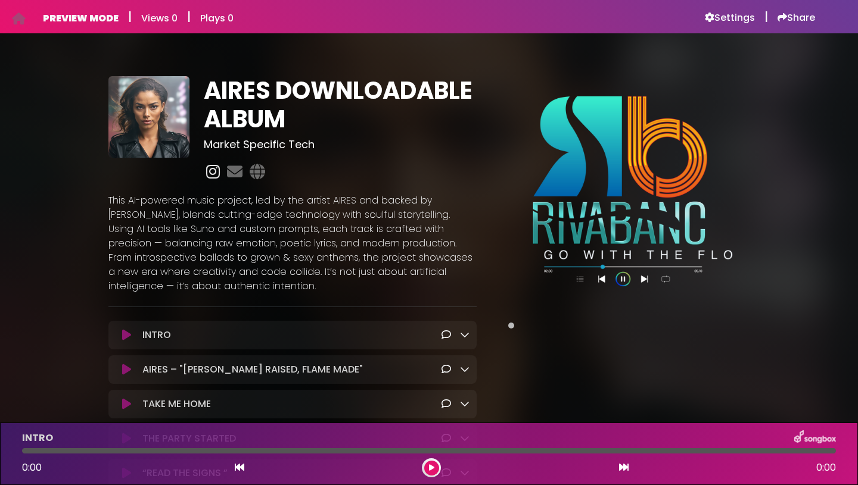
click at [212, 179] on icon at bounding box center [213, 171] width 18 height 15
click at [216, 179] on icon at bounding box center [213, 171] width 18 height 15
click at [213, 179] on icon at bounding box center [213, 171] width 18 height 15
click at [726, 12] on h6 "Settings" at bounding box center [730, 18] width 50 height 12
click at [207, 179] on icon at bounding box center [213, 171] width 18 height 15
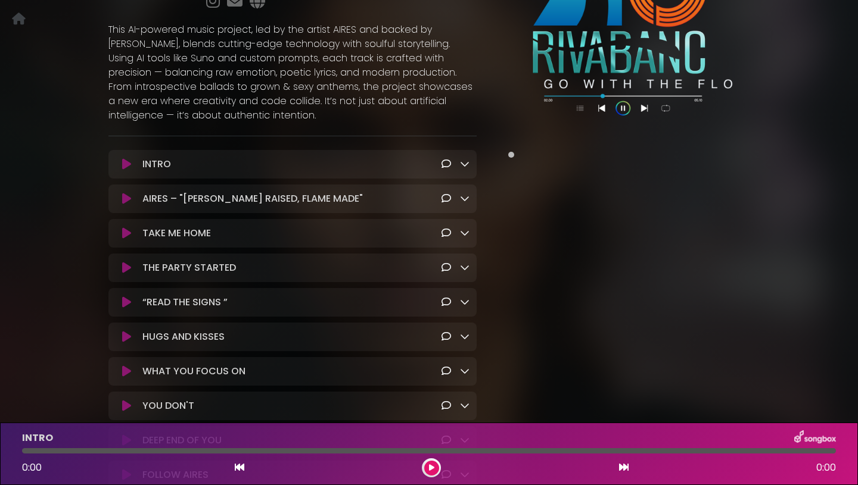
scroll to position [149, 0]
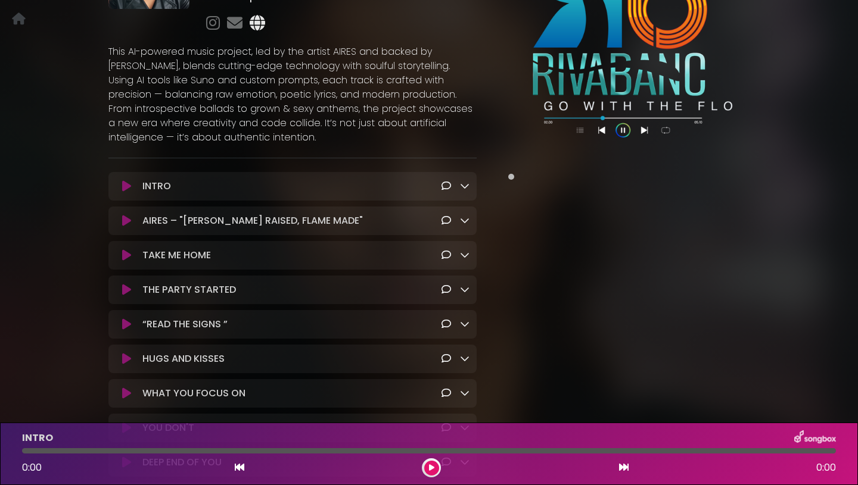
click at [254, 30] on icon at bounding box center [257, 22] width 20 height 15
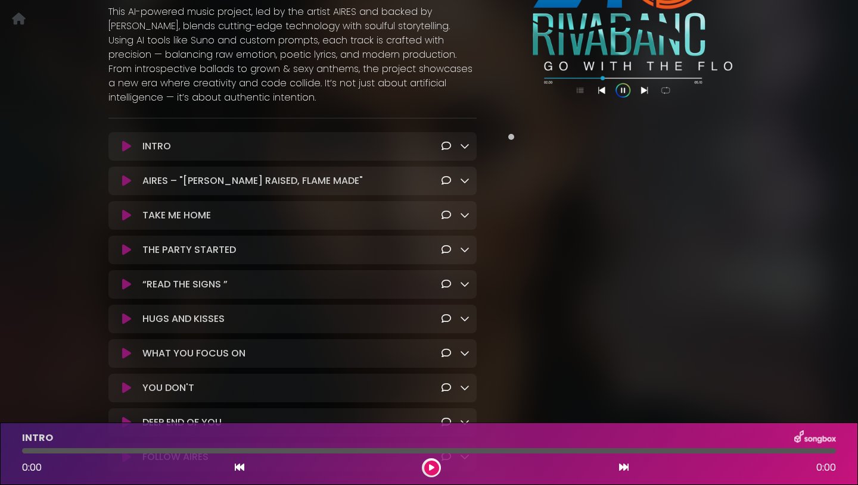
scroll to position [190, 0]
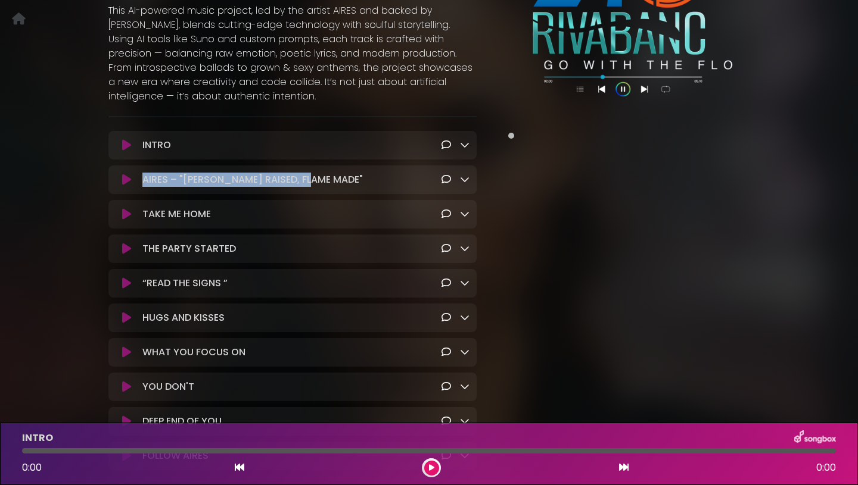
drag, startPoint x: 315, startPoint y: 208, endPoint x: 142, endPoint y: 209, distance: 173.3
click at [142, 187] on div "AIRES – "RIVA RAISED, FLAME MADE" Loading Track..." at bounding box center [303, 180] width 331 height 14
copy p "AIRES – "[PERSON_NAME] RAISED, FLAME MADE""
click at [275, 222] on div "TAKE ME HOME Loading Track..." at bounding box center [303, 214] width 331 height 14
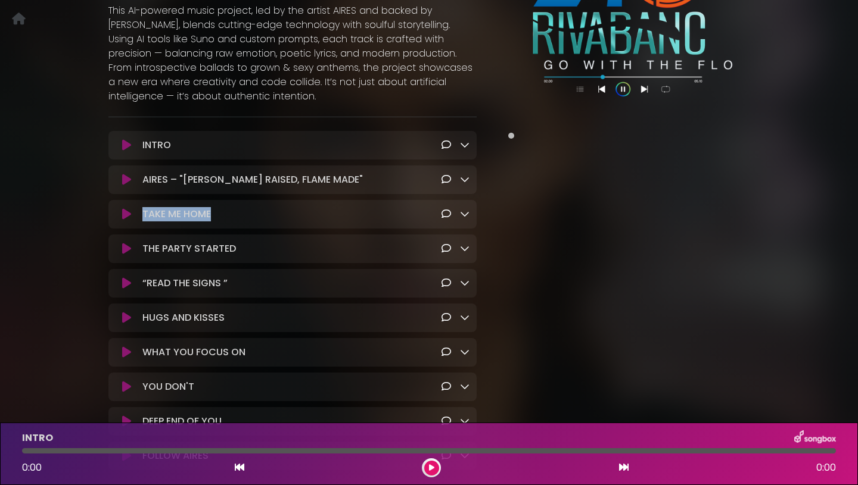
drag, startPoint x: 223, startPoint y: 248, endPoint x: 144, endPoint y: 246, distance: 79.2
click at [144, 222] on div "TAKE ME HOME Loading Track..." at bounding box center [303, 214] width 331 height 14
copy p "TAKE ME HOME"
drag, startPoint x: 239, startPoint y: 278, endPoint x: 166, endPoint y: 275, distance: 73.3
click at [166, 256] on div "THE PARTY STARTED Loading Track..." at bounding box center [303, 249] width 331 height 14
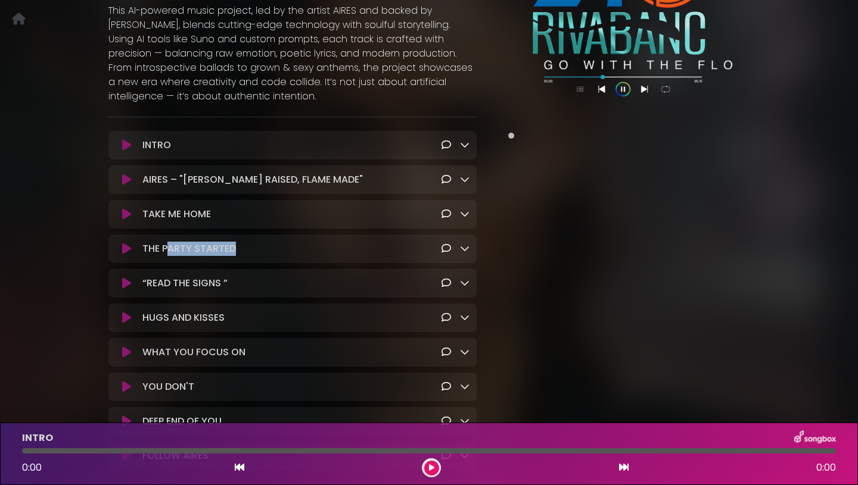
click at [185, 256] on p "THE PARTY STARTED Loading Track..." at bounding box center [189, 249] width 94 height 14
drag, startPoint x: 239, startPoint y: 278, endPoint x: 138, endPoint y: 282, distance: 101.9
click at [138, 256] on div "THE PARTY STARTED Loading Track..." at bounding box center [303, 249] width 331 height 14
copy p "THE PARTY STARTED"
drag, startPoint x: 231, startPoint y: 311, endPoint x: 145, endPoint y: 314, distance: 85.8
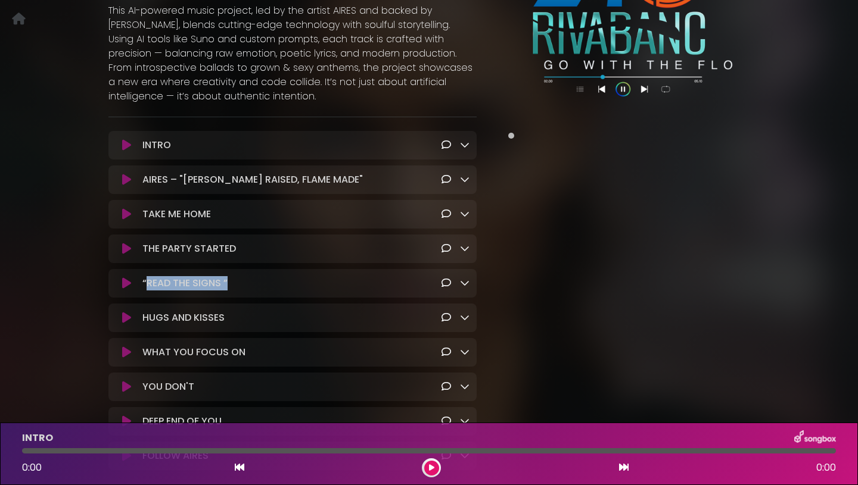
click at [145, 291] on div "“READ THE SIGNS ” Loading Track..." at bounding box center [303, 283] width 331 height 14
click at [145, 291] on p "“READ THE SIGNS ” Loading Track..." at bounding box center [184, 283] width 85 height 14
drag, startPoint x: 141, startPoint y: 315, endPoint x: 232, endPoint y: 313, distance: 91.2
click at [232, 291] on div "“READ THE SIGNS ” Loading Track..." at bounding box center [303, 283] width 331 height 14
copy p "“READ THE SIGNS ”"
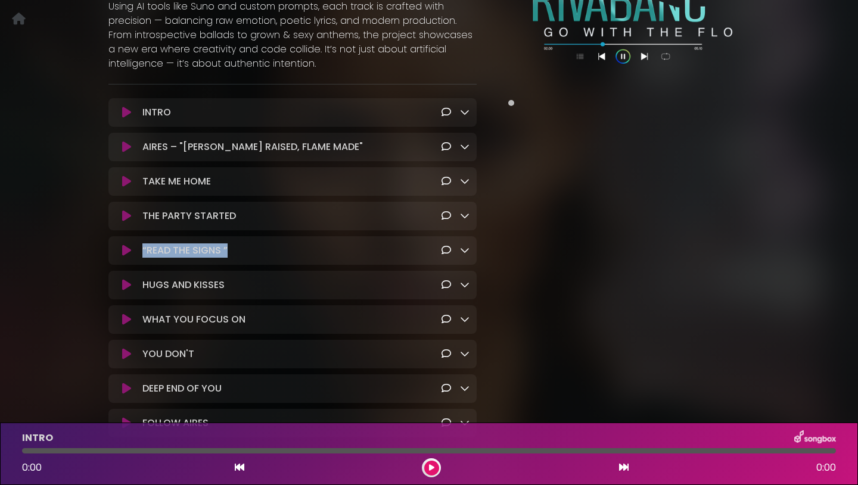
scroll to position [236, 0]
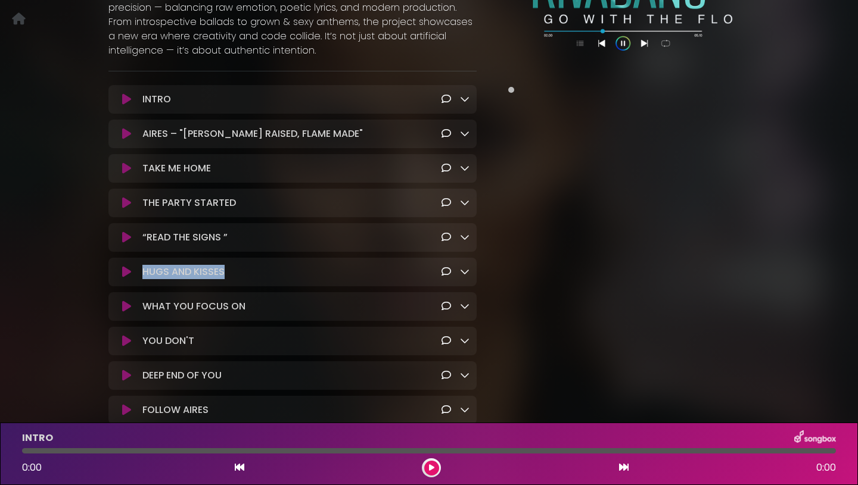
drag, startPoint x: 227, startPoint y: 309, endPoint x: 141, endPoint y: 301, distance: 86.1
click at [141, 279] on div "HUGS AND KISSES Loading Track..." at bounding box center [303, 272] width 331 height 14
copy p "HUGS AND KISSES"
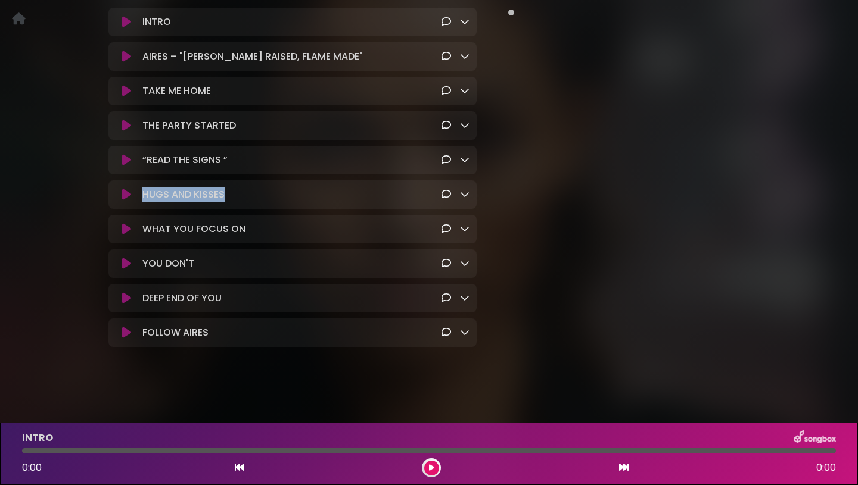
scroll to position [320, 0]
drag, startPoint x: 245, startPoint y: 256, endPoint x: 145, endPoint y: 253, distance: 100.1
click at [145, 236] on div "WHAT YOU FOCUS ON Loading Track..." at bounding box center [303, 229] width 331 height 14
copy p "WHAT YOU FOCUS ON"
drag, startPoint x: 194, startPoint y: 290, endPoint x: 147, endPoint y: 289, distance: 47.7
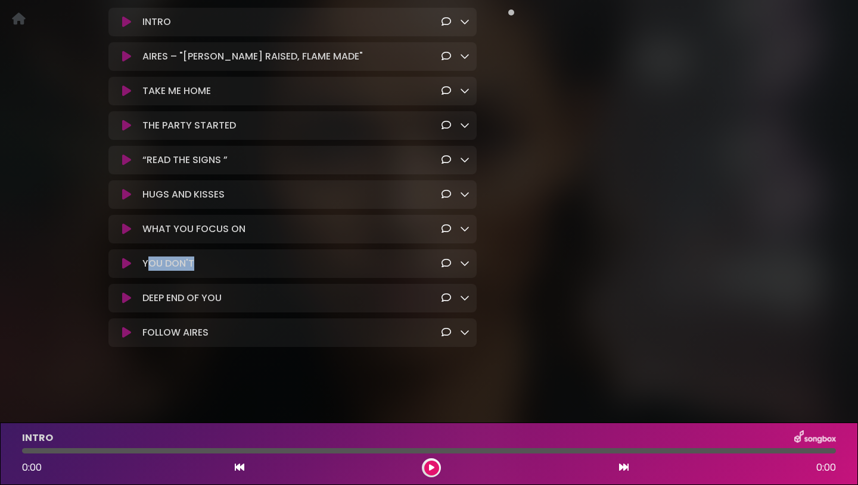
click at [147, 271] on div "YOU DON'T Loading Track..." at bounding box center [303, 264] width 331 height 14
click at [180, 271] on p "YOU DON'T Loading Track..." at bounding box center [168, 264] width 52 height 14
drag, startPoint x: 195, startPoint y: 291, endPoint x: 144, endPoint y: 291, distance: 51.8
click at [144, 271] on div "YOU DON'T Loading Track..." at bounding box center [303, 264] width 331 height 14
copy p "YOU DON'T"
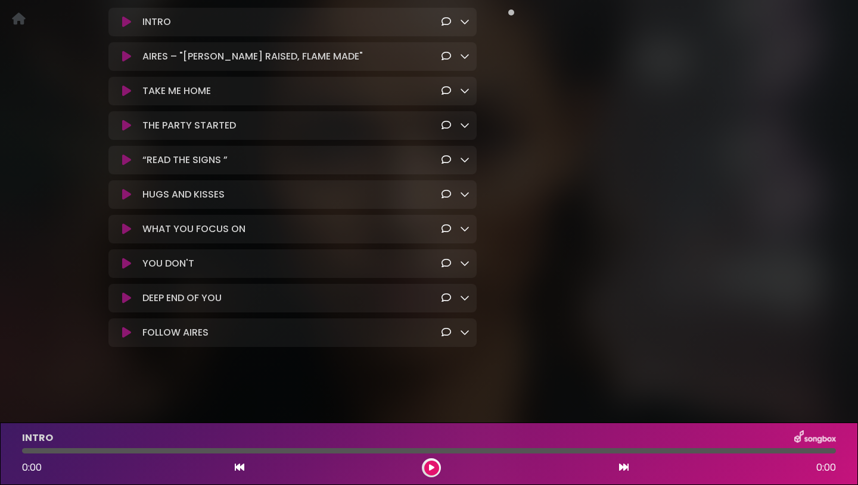
click at [225, 306] on div "DEEP END OF YOU Loading Track..." at bounding box center [303, 298] width 331 height 14
drag, startPoint x: 225, startPoint y: 326, endPoint x: 145, endPoint y: 322, distance: 80.5
click at [145, 306] on div "DEEP END OF YOU Loading Track..." at bounding box center [303, 298] width 331 height 14
copy p "DEEP END OF YOU"
click at [217, 340] on div "FOLLOW AIRES Loading Track..." at bounding box center [303, 333] width 331 height 14
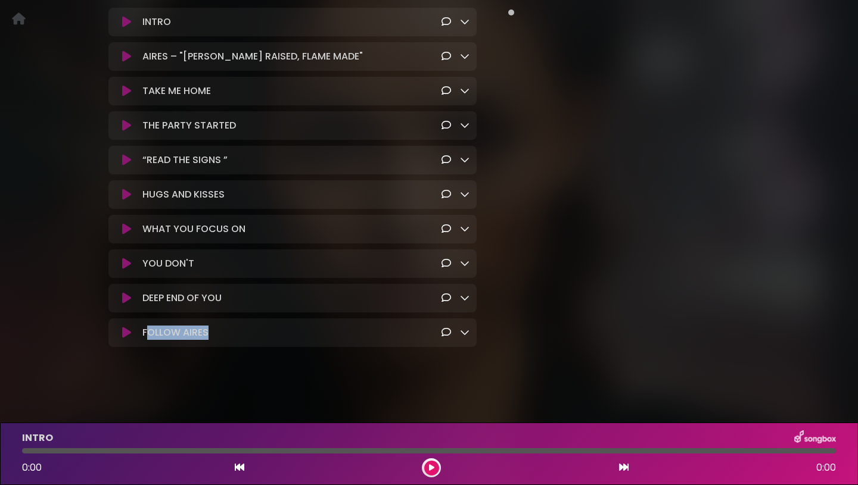
drag, startPoint x: 216, startPoint y: 359, endPoint x: 148, endPoint y: 359, distance: 67.9
click at [148, 340] on div "FOLLOW AIRES Loading Track..." at bounding box center [303, 333] width 331 height 14
click at [205, 340] on p "FOLLOW AIRES Loading Track..." at bounding box center [175, 333] width 66 height 14
drag, startPoint x: 215, startPoint y: 361, endPoint x: 144, endPoint y: 363, distance: 71.5
click at [144, 340] on div "FOLLOW AIRES Loading Track..." at bounding box center [303, 333] width 331 height 14
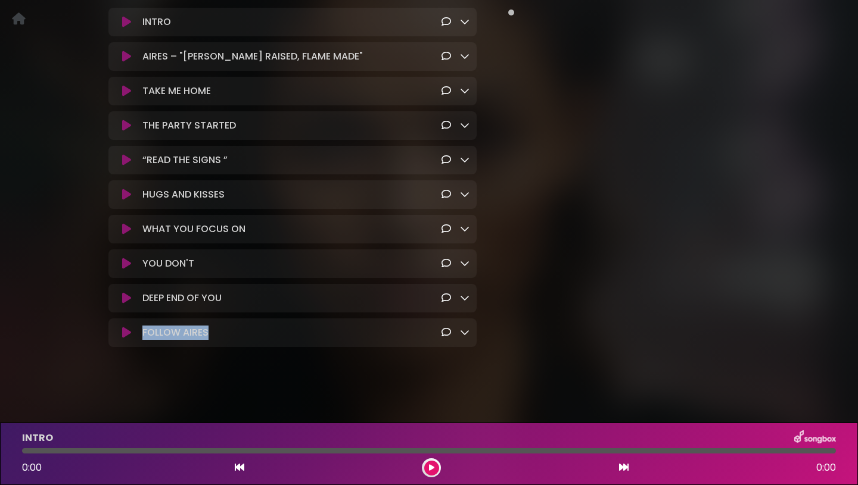
copy p "FOLLOW AIRES"
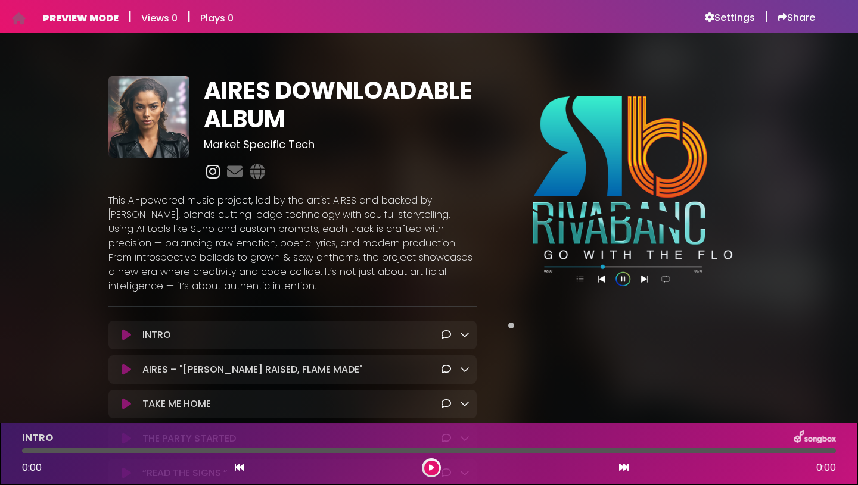
click at [212, 179] on icon at bounding box center [213, 171] width 18 height 15
click at [214, 179] on icon at bounding box center [213, 171] width 18 height 15
